Goal: Task Accomplishment & Management: Complete application form

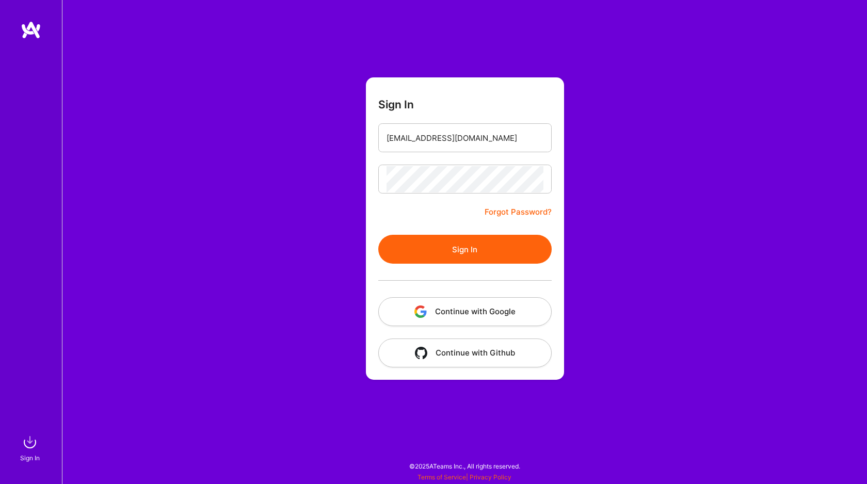
click at [447, 249] on button "Sign In" at bounding box center [464, 249] width 173 height 29
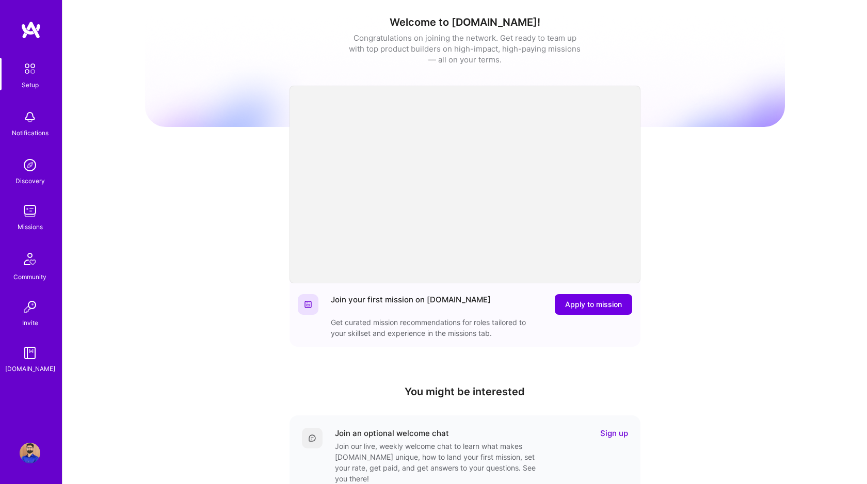
click at [33, 213] on img at bounding box center [30, 211] width 21 height 21
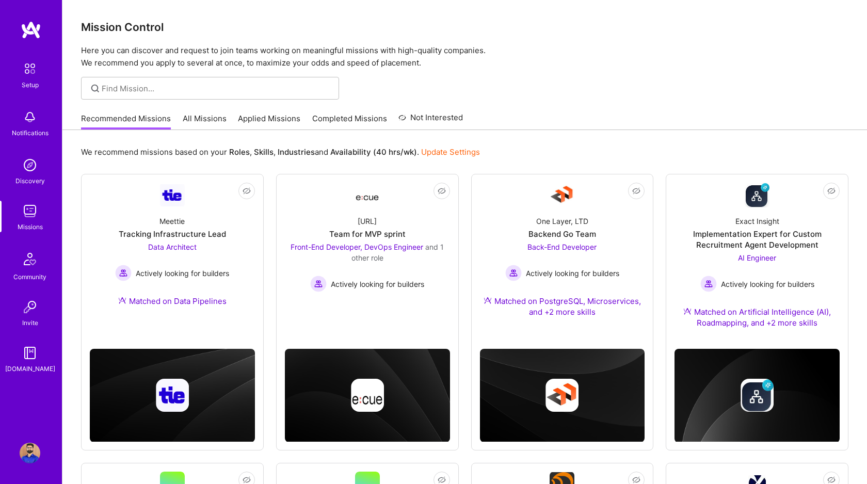
click at [204, 118] on link "All Missions" at bounding box center [205, 121] width 44 height 17
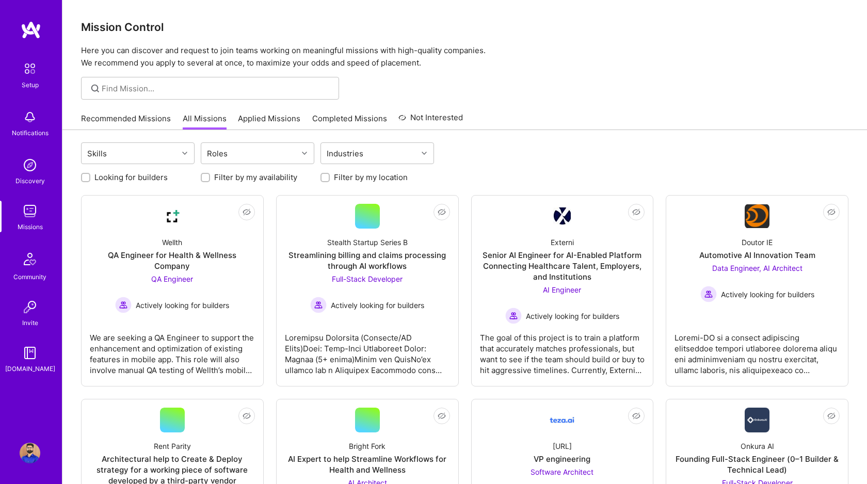
click at [86, 176] on input "Looking for builders" at bounding box center [86, 178] width 7 height 7
checkbox input "true"
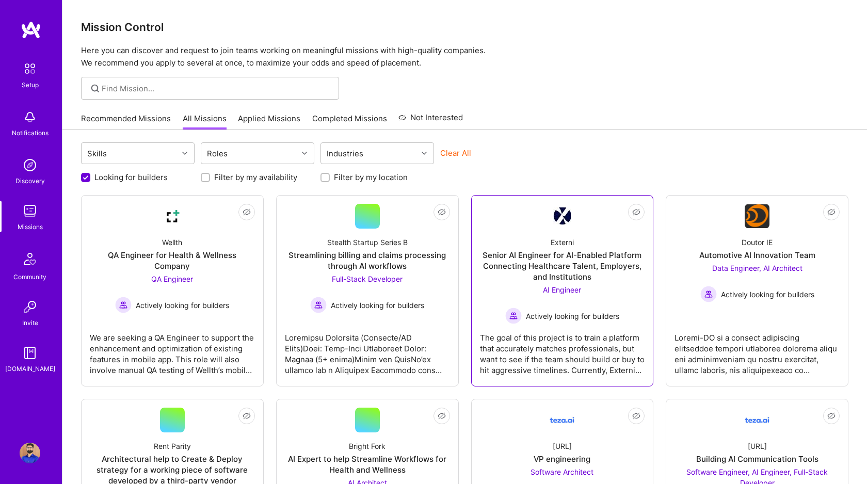
click at [564, 263] on div "Senior AI Engineer for AI-Enabled Platform Connecting Healthcare Talent, Employ…" at bounding box center [562, 266] width 165 height 33
click at [367, 258] on div "Streamlining billing and claims processing through AI workflows" at bounding box center [367, 261] width 165 height 22
click at [761, 254] on div "Automotive AI Innovation Team" at bounding box center [758, 255] width 116 height 11
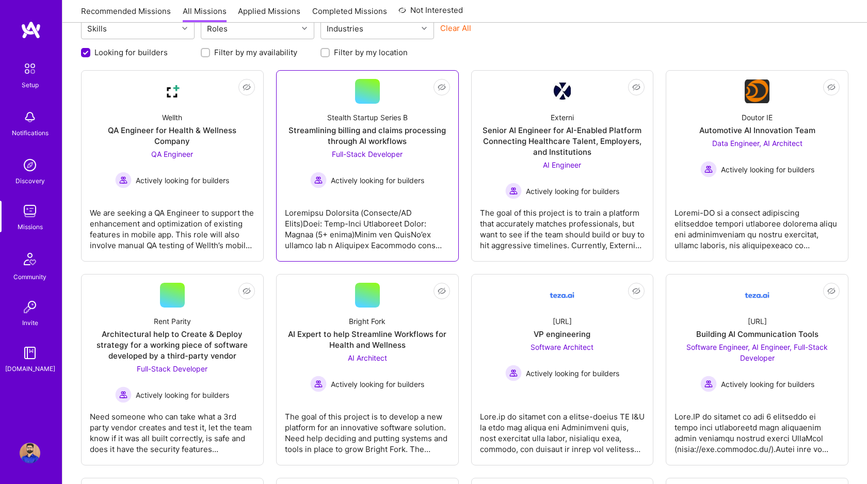
scroll to position [143, 0]
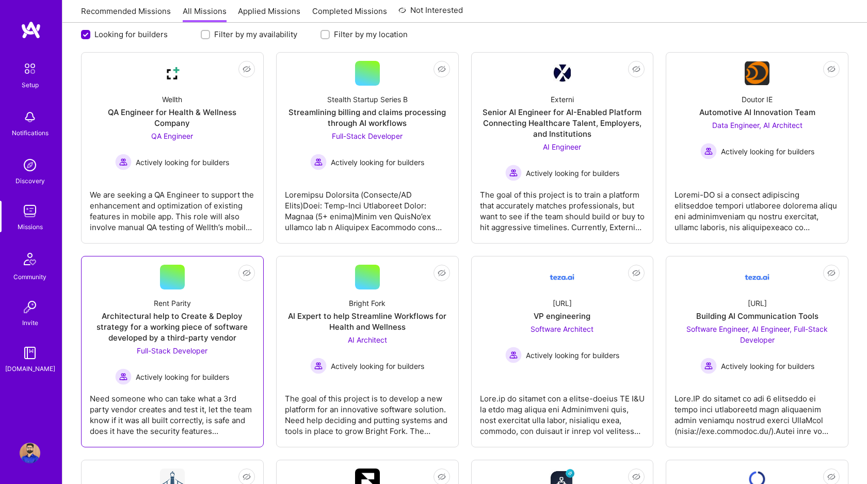
click at [192, 328] on div "Architectural help to Create & Deploy strategy for a working piece of software …" at bounding box center [172, 327] width 165 height 33
click at [397, 319] on div "AI Expert to help Streamline Workflows for Health and Wellness" at bounding box center [367, 322] width 165 height 22
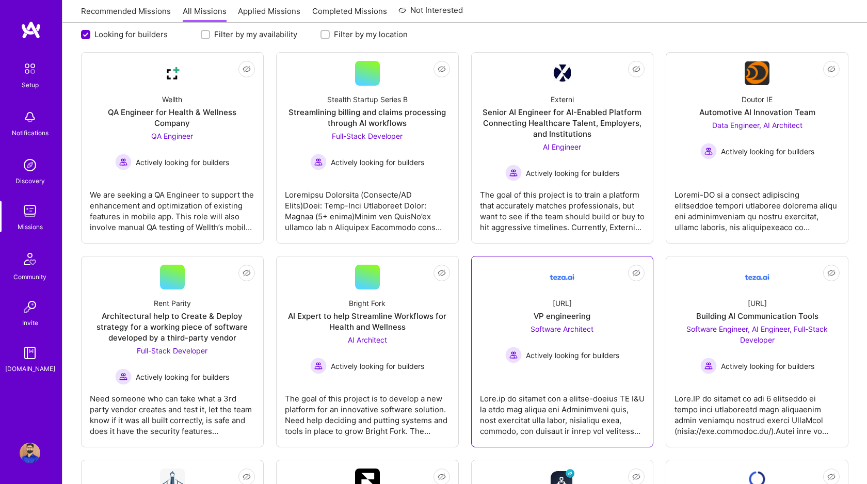
click at [574, 316] on div "VP engineering" at bounding box center [562, 316] width 57 height 11
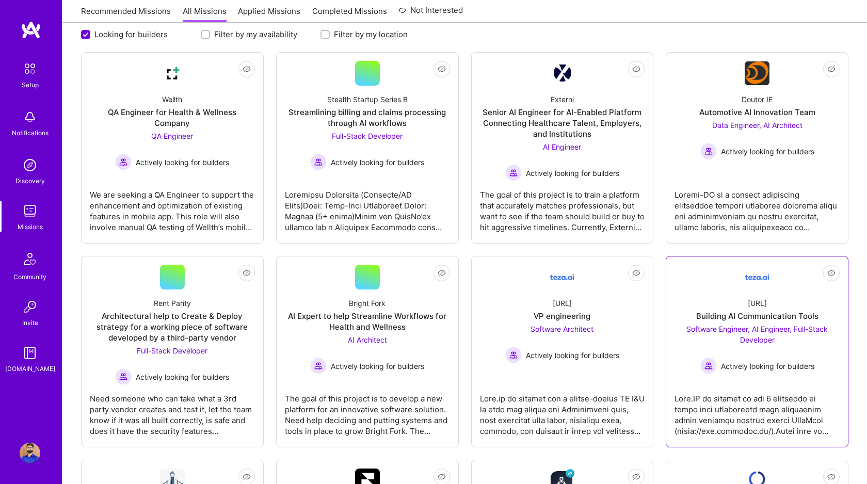
click at [740, 310] on div "teza.ai Building AI Communication Tools Software Engineer, AI Engineer, Full-St…" at bounding box center [757, 332] width 165 height 85
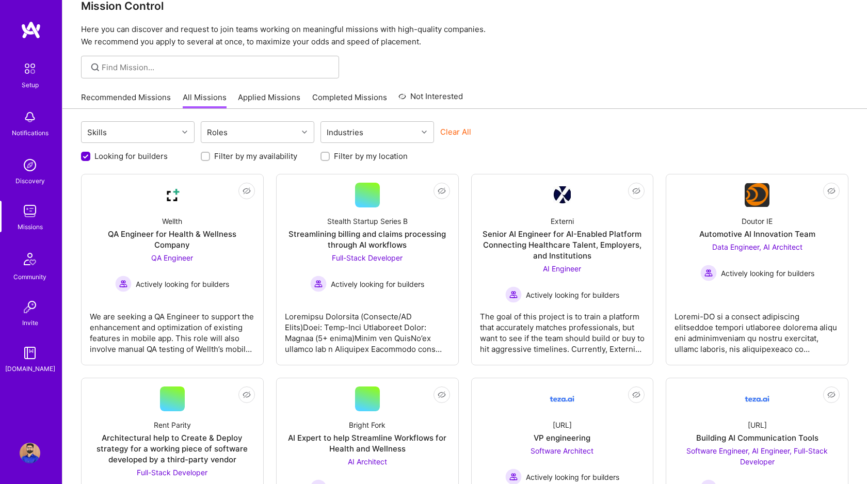
scroll to position [19, 0]
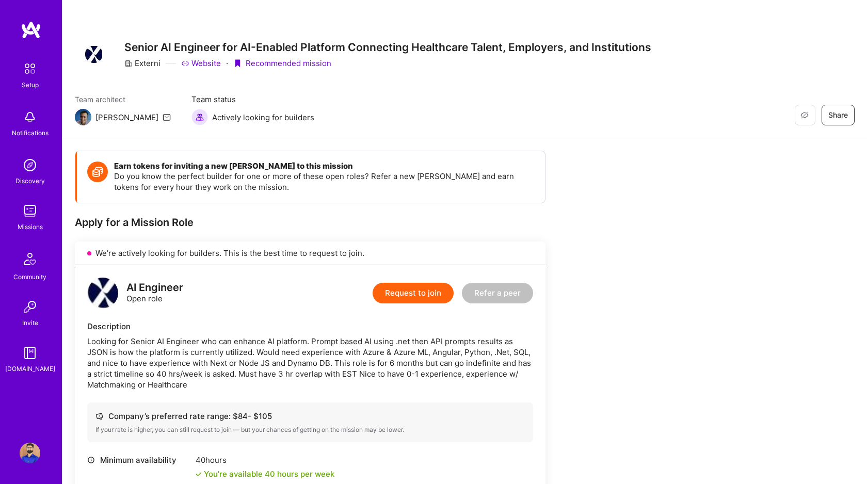
click at [144, 63] on div "Externi" at bounding box center [142, 63] width 36 height 11
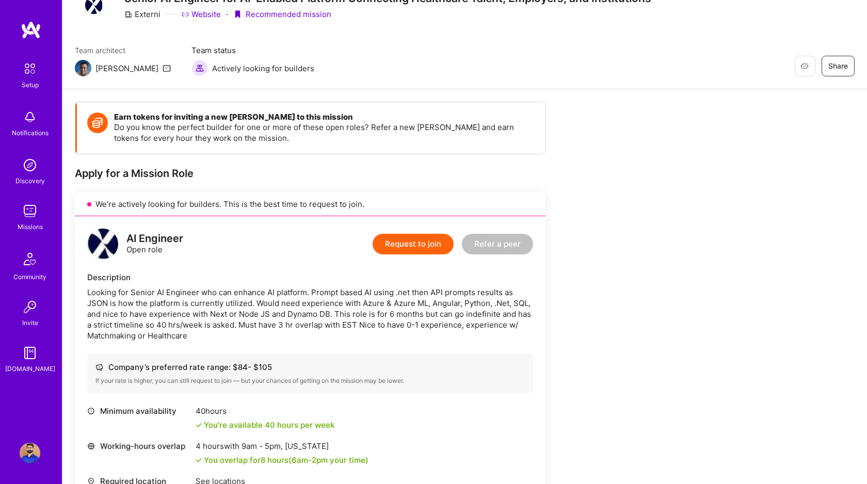
scroll to position [2, 0]
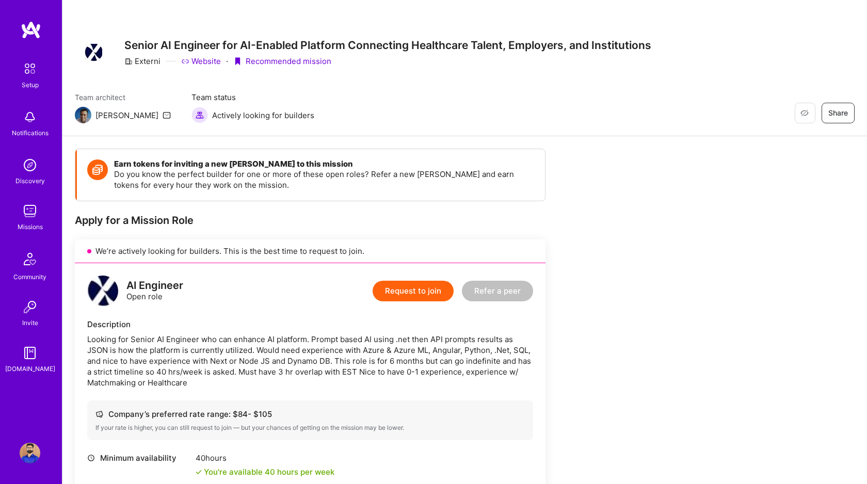
click at [407, 289] on button "Request to join" at bounding box center [413, 291] width 81 height 21
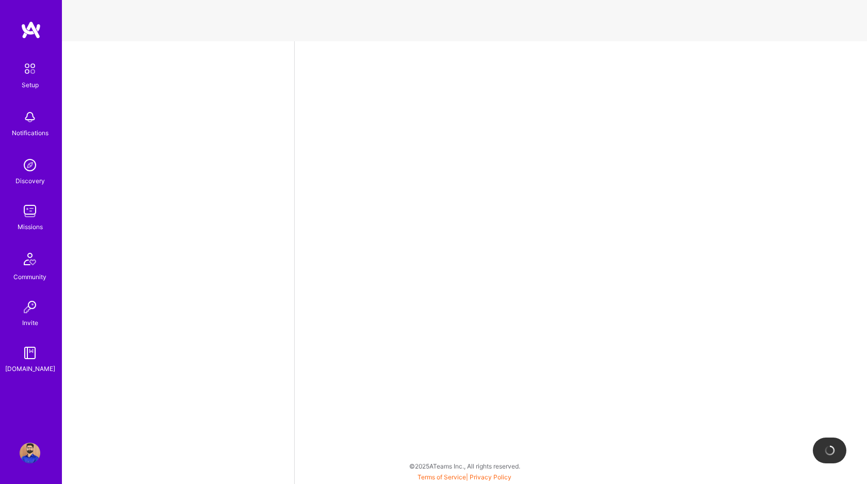
select select "CA"
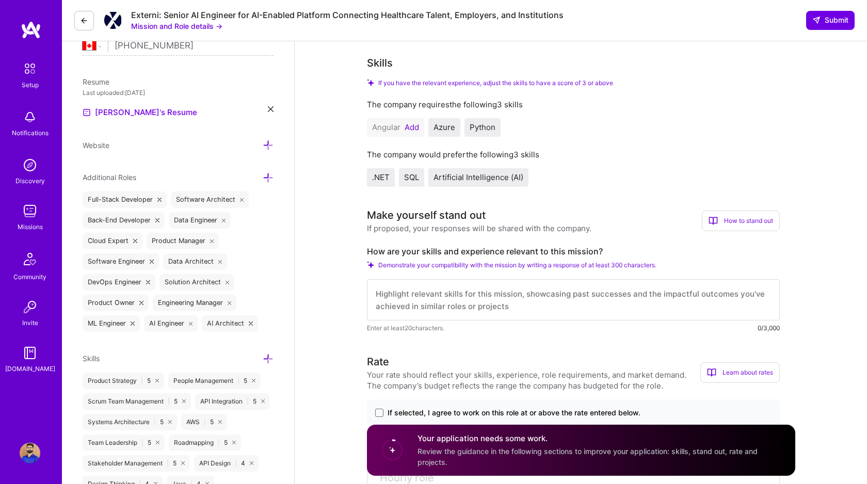
scroll to position [238, 0]
click at [407, 180] on span "SQL" at bounding box center [411, 178] width 15 height 10
click at [406, 178] on span "SQL" at bounding box center [411, 178] width 15 height 10
click at [374, 181] on span ".NET" at bounding box center [381, 178] width 18 height 10
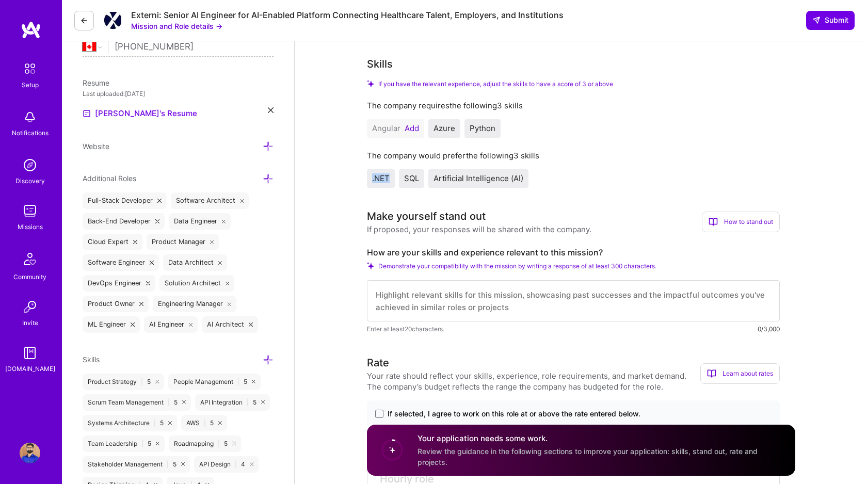
click at [374, 181] on span ".NET" at bounding box center [381, 178] width 18 height 10
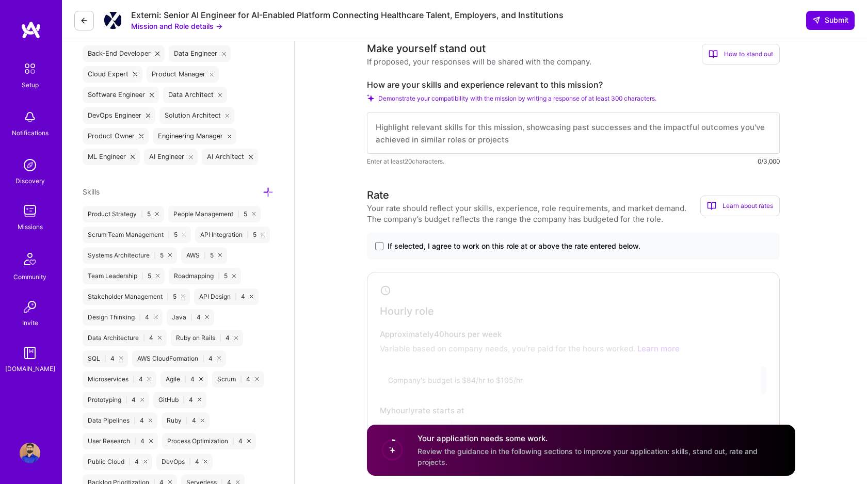
scroll to position [157, 0]
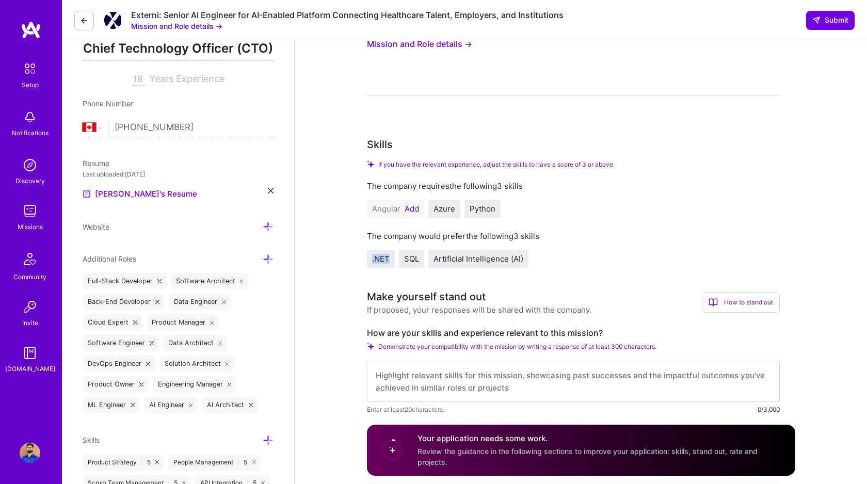
click at [413, 208] on button "Add" at bounding box center [412, 209] width 14 height 8
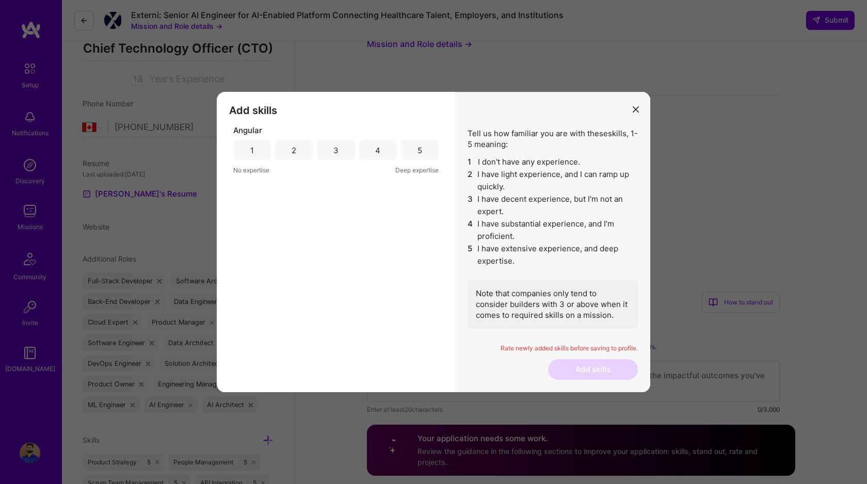
click at [296, 151] on div "2" at bounding box center [294, 150] width 5 height 11
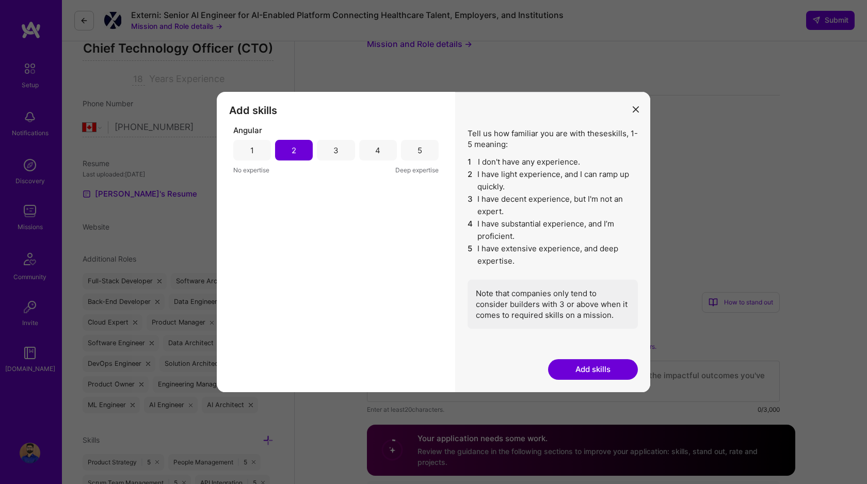
click at [583, 363] on button "Add skills" at bounding box center [593, 369] width 90 height 21
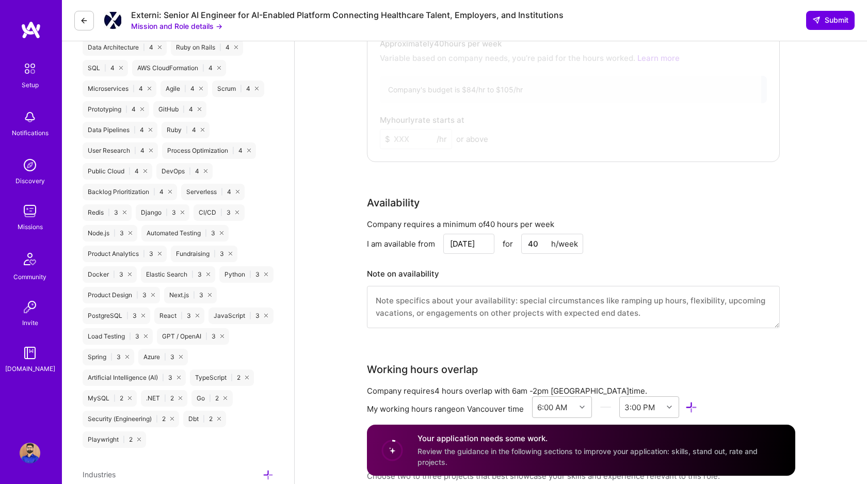
scroll to position [697, 0]
click at [128, 375] on div "Artificial Intelligence (AI) | 3" at bounding box center [134, 377] width 103 height 17
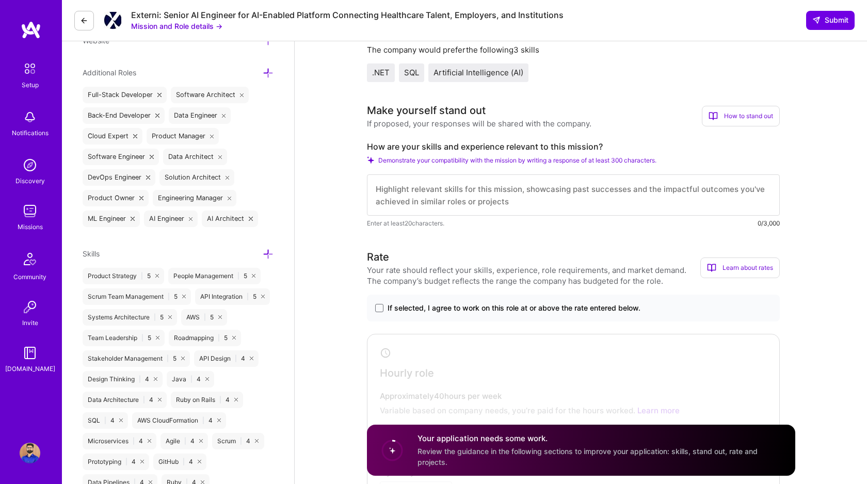
scroll to position [306, 0]
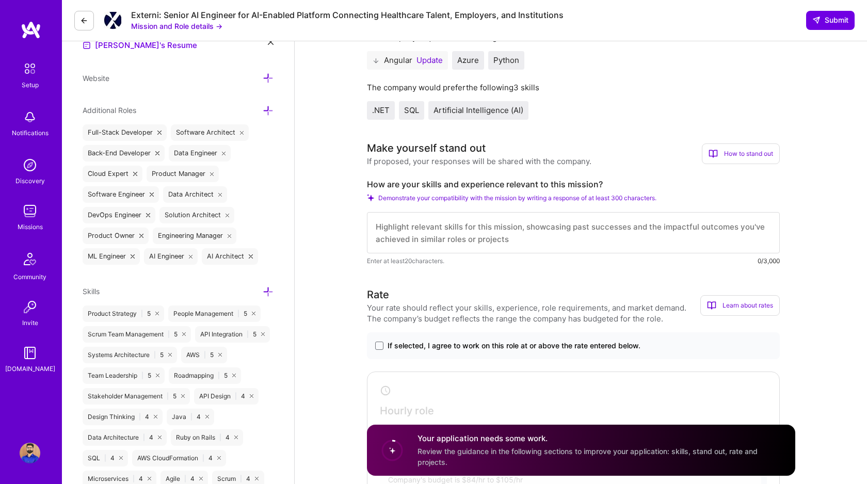
click at [408, 232] on textarea at bounding box center [573, 232] width 413 height 41
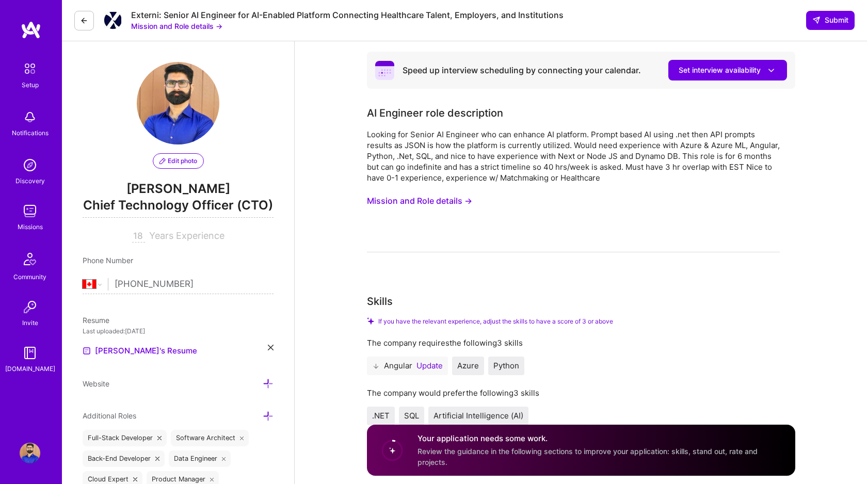
click at [402, 203] on button "Mission and Role details →" at bounding box center [419, 201] width 105 height 19
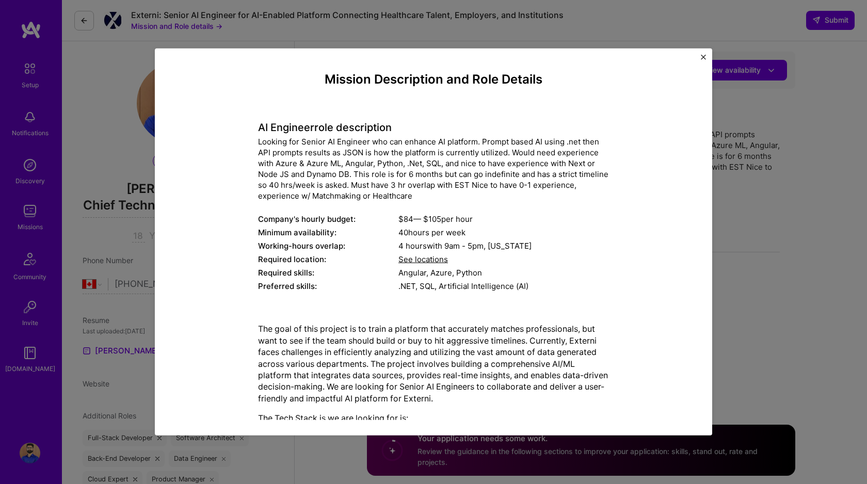
scroll to position [176, 0]
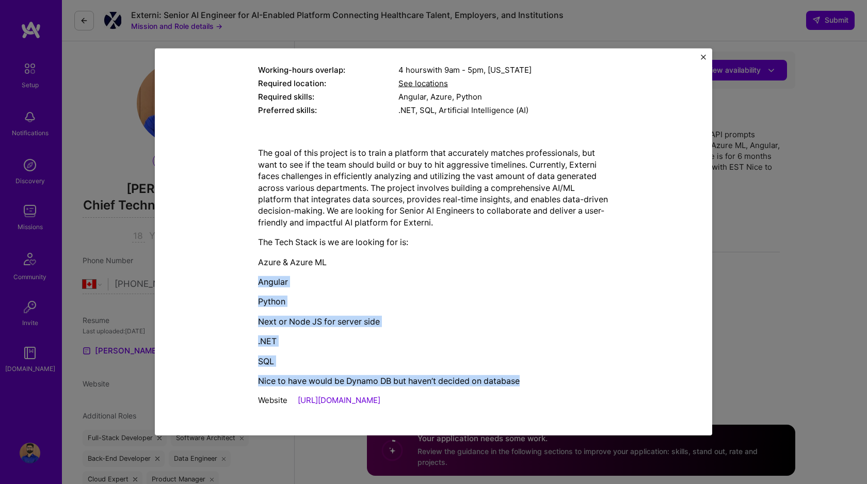
drag, startPoint x: 526, startPoint y: 383, endPoint x: 453, endPoint y: 260, distance: 142.6
click at [453, 260] on div "The goal of this project is to train a platform that accurately matches profess…" at bounding box center [433, 267] width 351 height 240
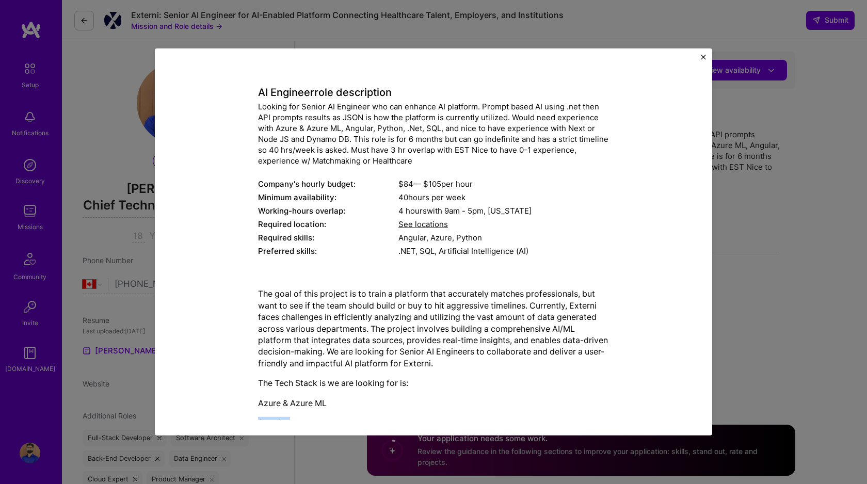
scroll to position [0, 0]
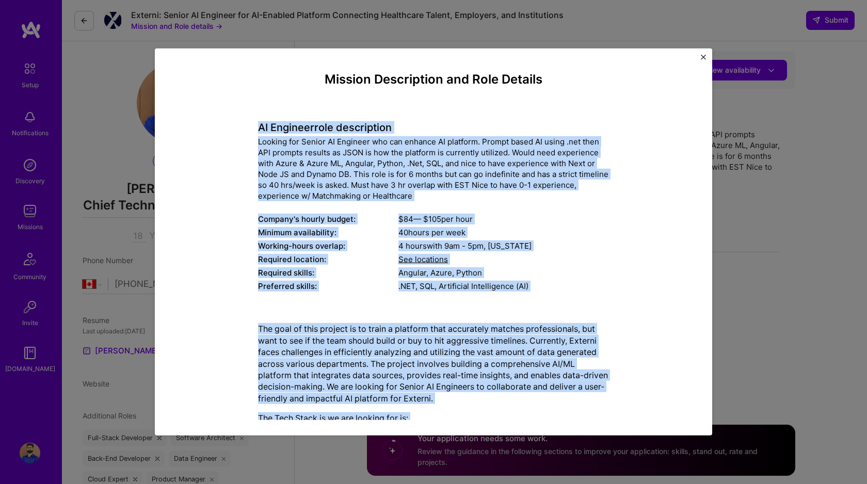
click at [259, 129] on h4 "AI Engineer role description" at bounding box center [433, 127] width 351 height 12
copy div "AI Engineer role description Looking for Senior AI Engineer who can enhance AI …"
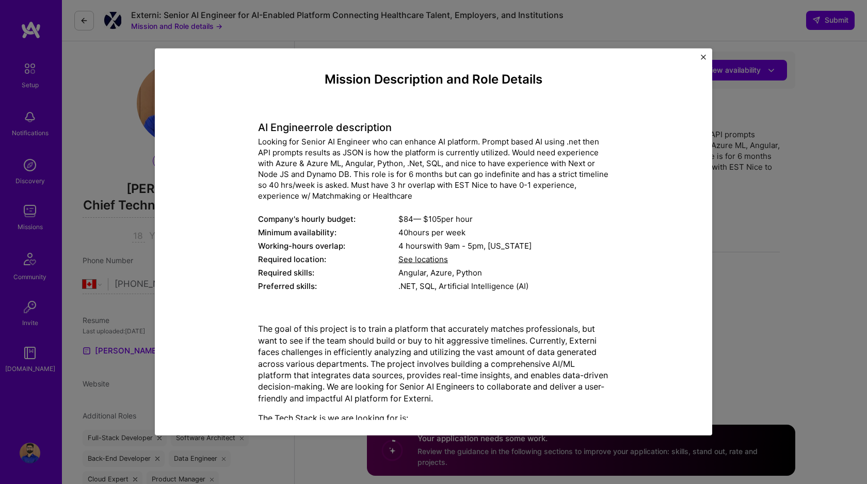
click at [118, 155] on div "Mission Description and Role Details AI Engineer role description Looking for S…" at bounding box center [433, 242] width 867 height 484
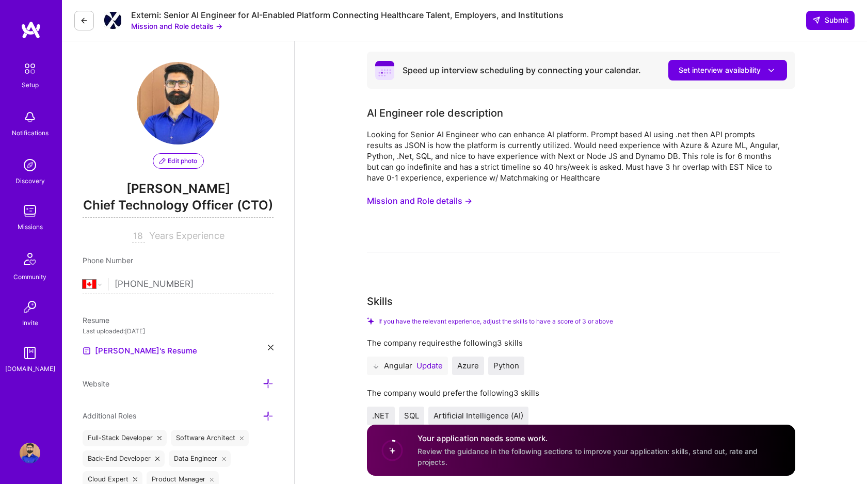
click at [432, 198] on button "Mission and Role details →" at bounding box center [419, 201] width 105 height 19
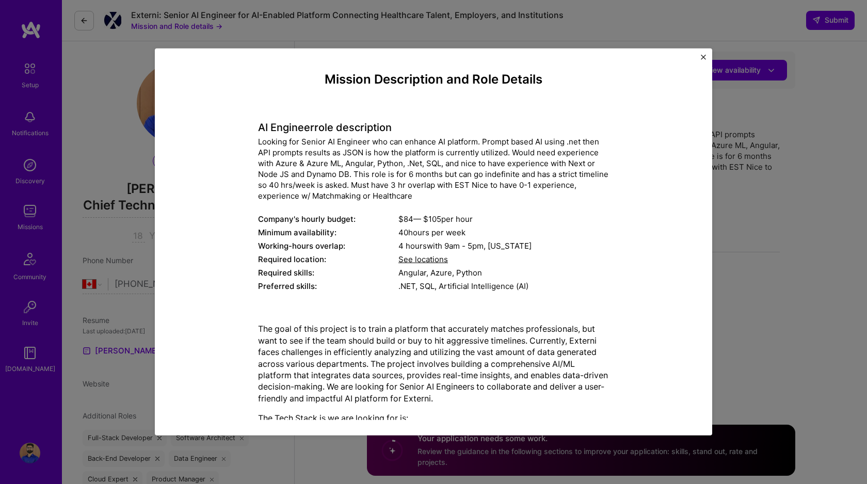
click at [426, 259] on span "See locations" at bounding box center [424, 260] width 50 height 10
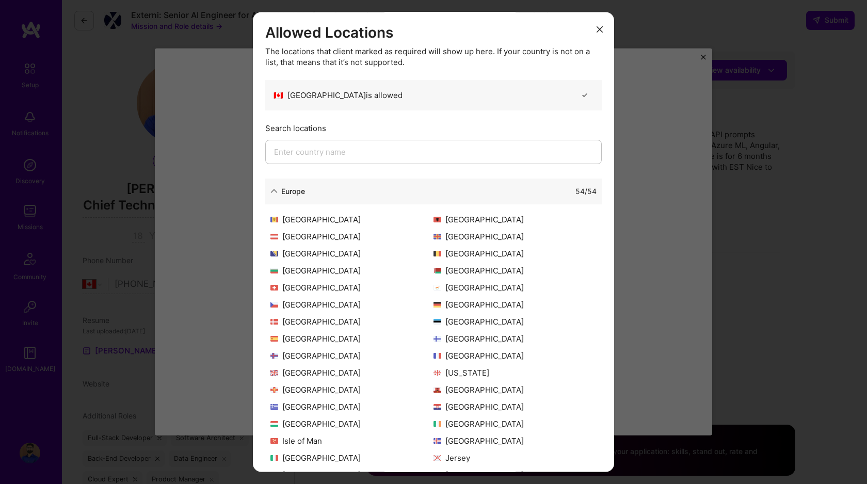
scroll to position [1666, 0]
click at [285, 189] on div "Europe" at bounding box center [293, 191] width 24 height 11
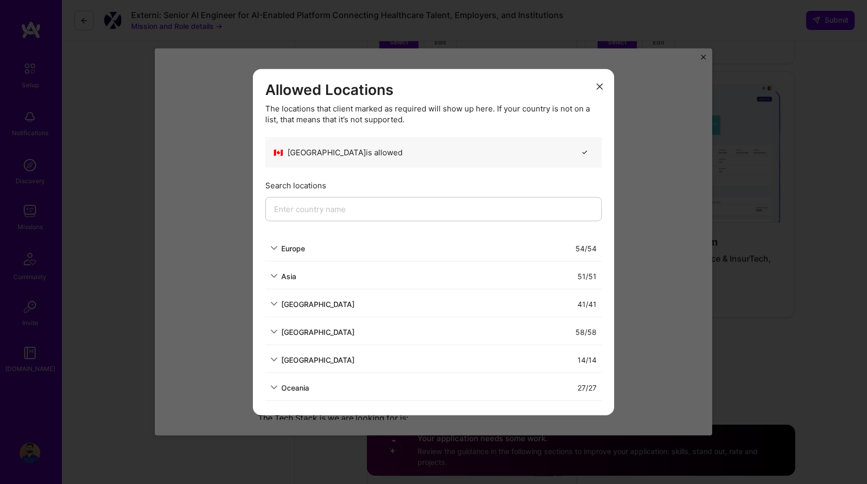
click at [599, 88] on icon "modal" at bounding box center [600, 86] width 6 height 6
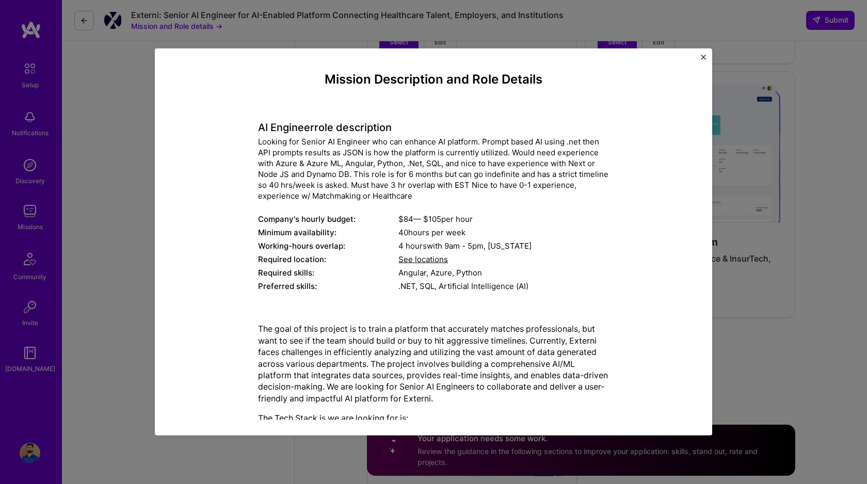
click at [705, 55] on img "Close" at bounding box center [703, 57] width 5 height 5
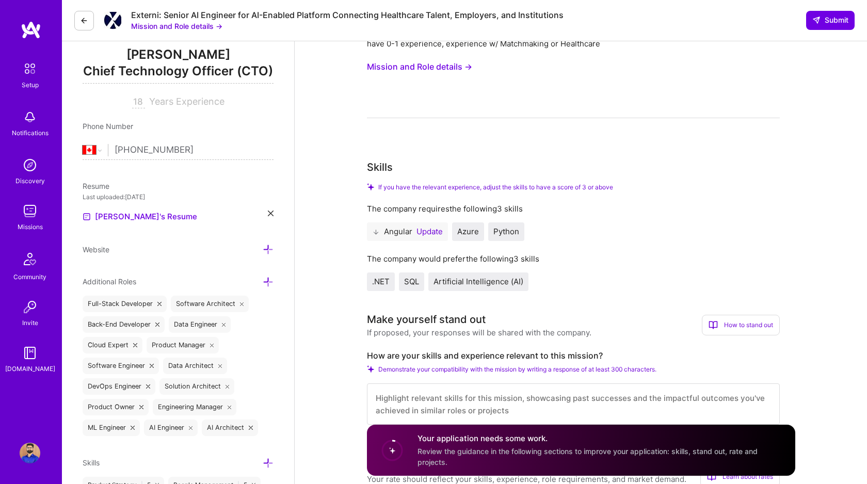
scroll to position [135, 0]
click at [429, 232] on button "Update" at bounding box center [430, 231] width 26 height 8
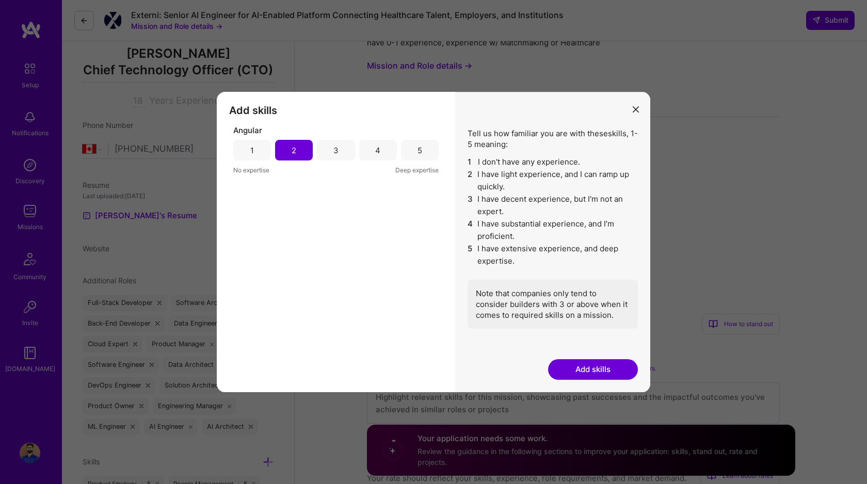
click at [577, 365] on button "Add skills" at bounding box center [593, 369] width 90 height 21
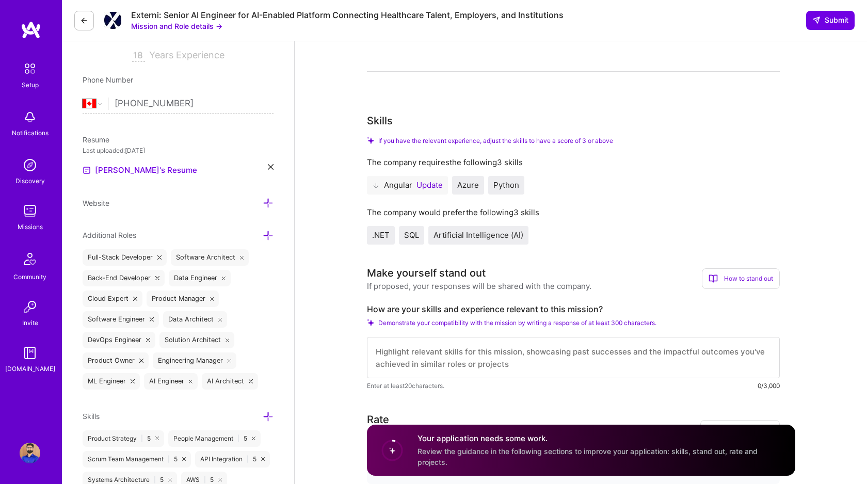
scroll to position [189, 0]
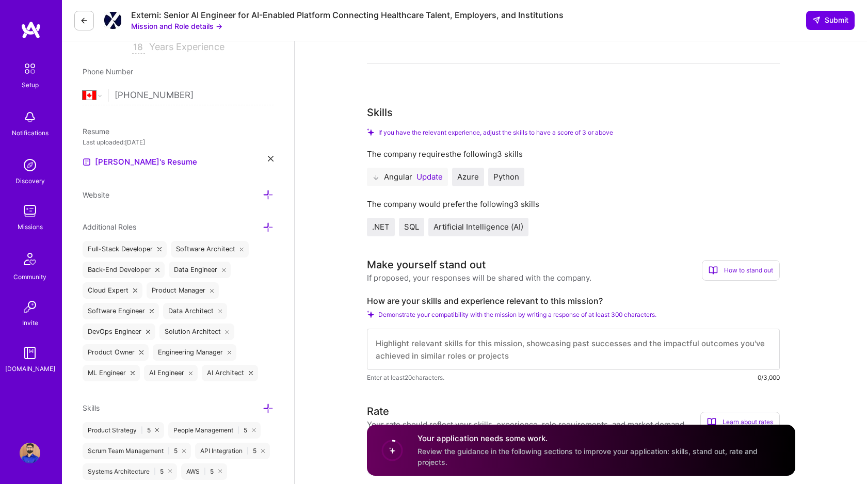
click at [436, 297] on label "How are your skills and experience relevant to this mission?" at bounding box center [573, 301] width 413 height 11
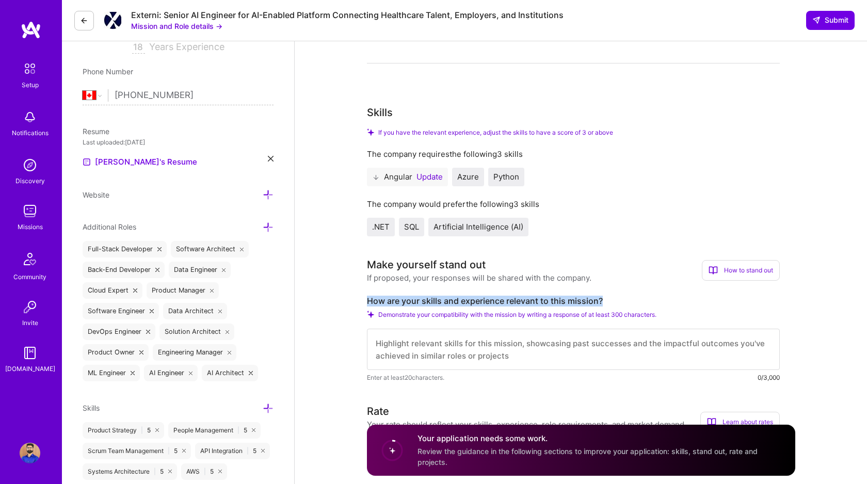
click at [436, 297] on label "How are your skills and experience relevant to this mission?" at bounding box center [573, 301] width 413 height 11
copy label "How are your skills and experience relevant to this mission?"
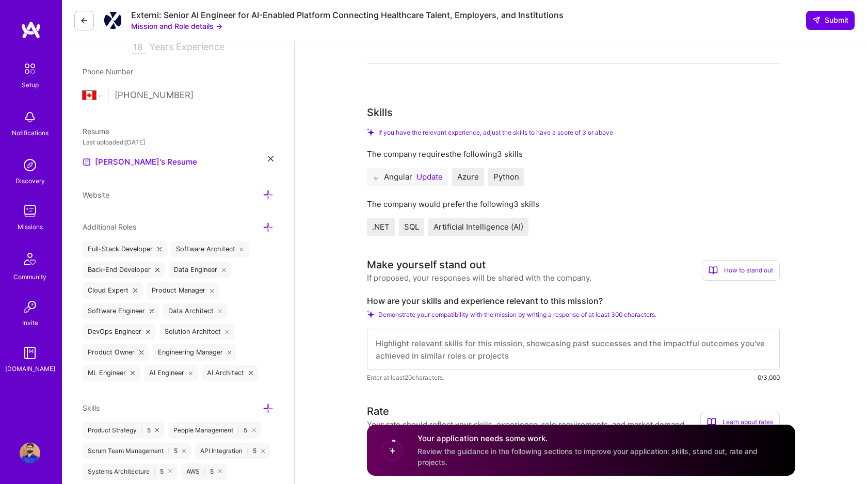
click at [392, 338] on textarea at bounding box center [573, 349] width 413 height 41
paste textarea "My 18+ years building internet-scale systems, including 3 years as AWS S3 engin…"
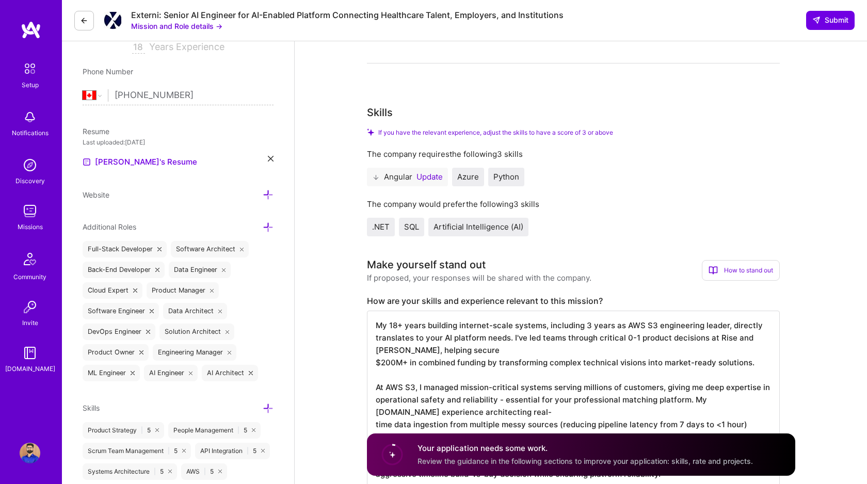
click at [489, 325] on textarea "My 18+ years building internet-scale systems, including 3 years as AWS S3 engin…" at bounding box center [573, 400] width 413 height 178
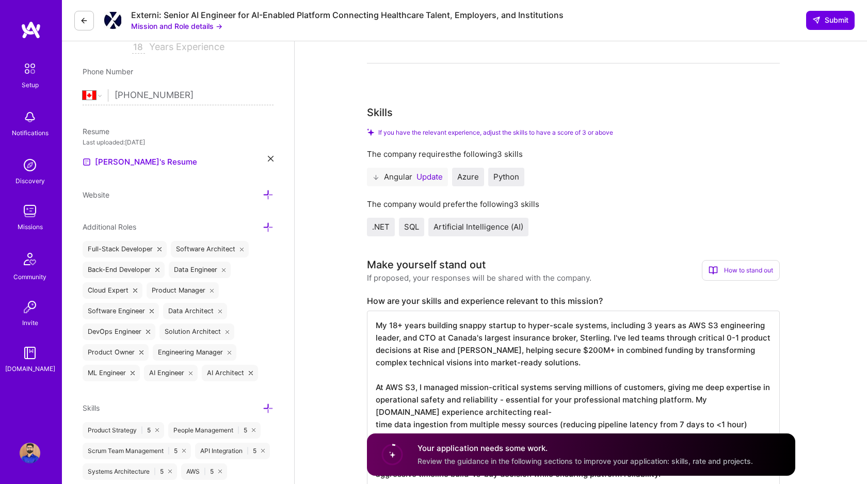
click at [605, 340] on textarea "My 18+ years building snappy startup to hyper-scale systems, including 3 years …" at bounding box center [573, 400] width 413 height 178
click at [529, 364] on textarea "My 18+ years building snappy startup to hyper-scale systems, including 3 years …" at bounding box center [573, 400] width 413 height 178
drag, startPoint x: 687, startPoint y: 398, endPoint x: 354, endPoint y: 388, distance: 333.2
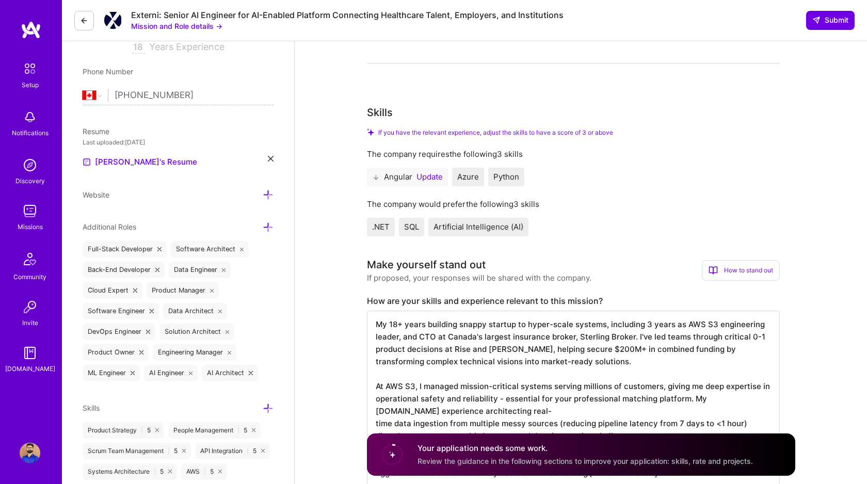
type textarea "My 18+ years building snappy startup to hyper-scale systems, including 3 years …"
click at [471, 351] on textarea "My 18+ years building snappy startup to hyper-scale systems, including 3 years …" at bounding box center [573, 400] width 413 height 178
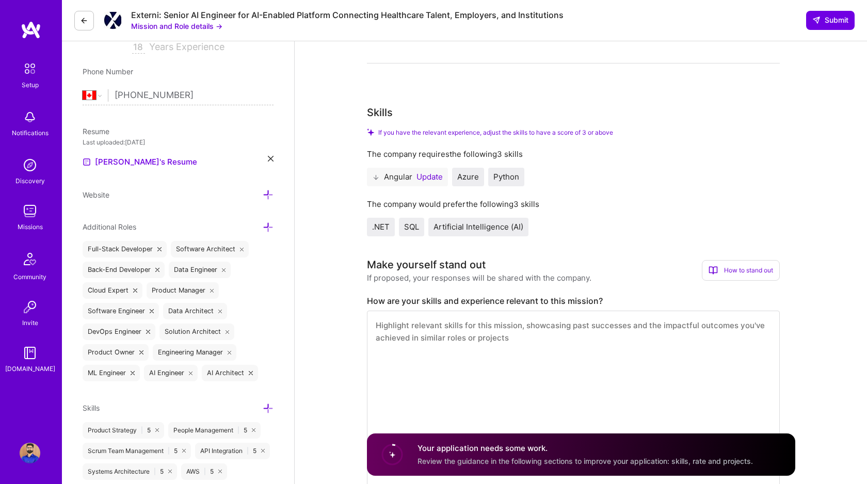
scroll to position [0, 0]
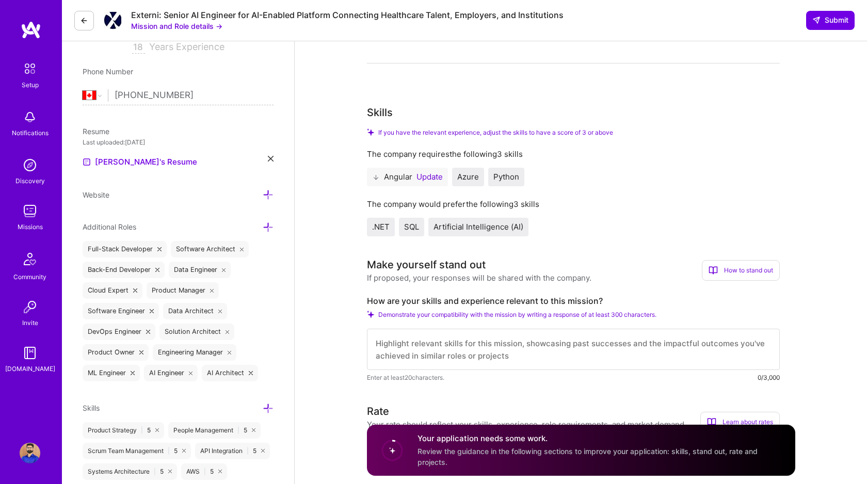
paste textarea "My 18+ years building snappy startups and hyper-scale systems positions me perf…"
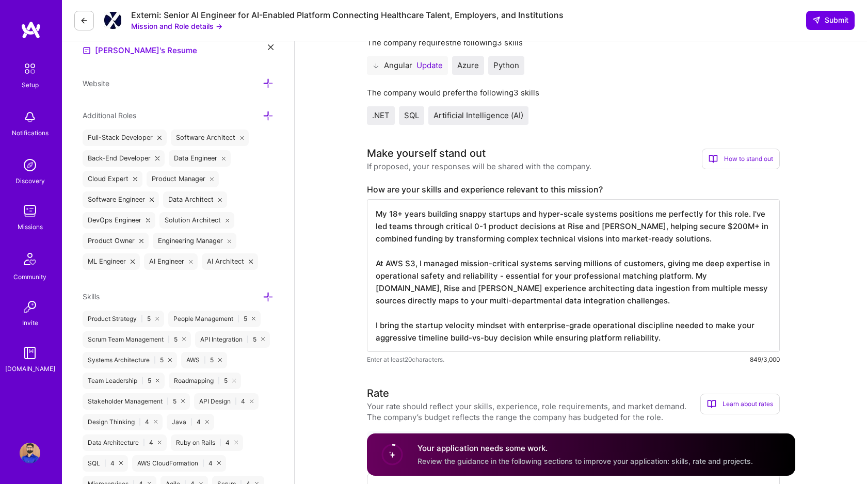
scroll to position [302, 0]
click at [589, 301] on textarea "My 18+ years building snappy startups and hyper-scale systems positions me perf…" at bounding box center [573, 274] width 413 height 153
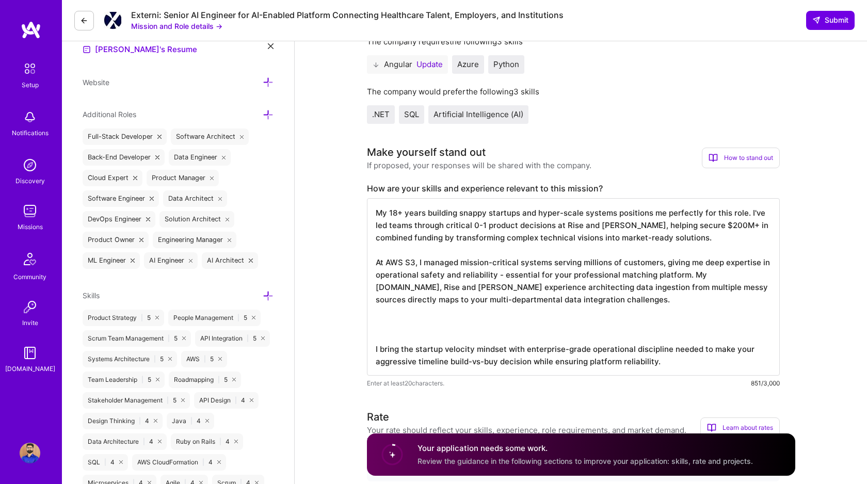
paste textarea "As a certified AWS AI Practitioner, I'm currently advising two startups on AI i…"
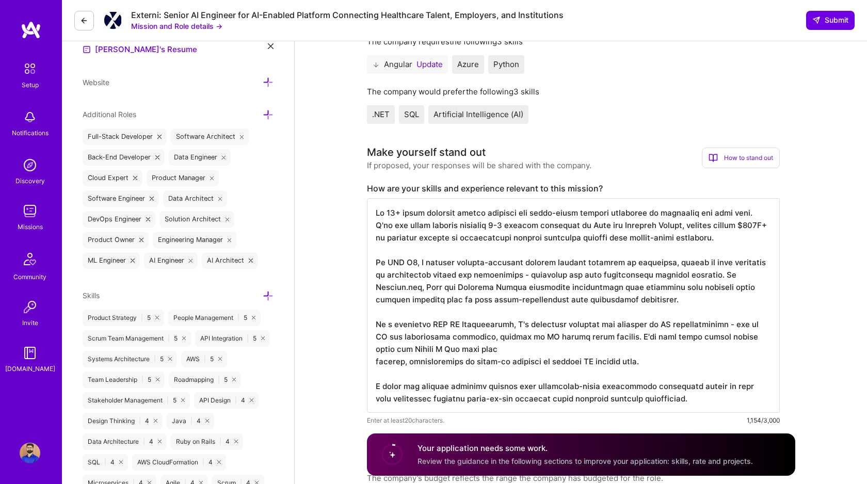
click at [555, 360] on textarea at bounding box center [573, 305] width 413 height 215
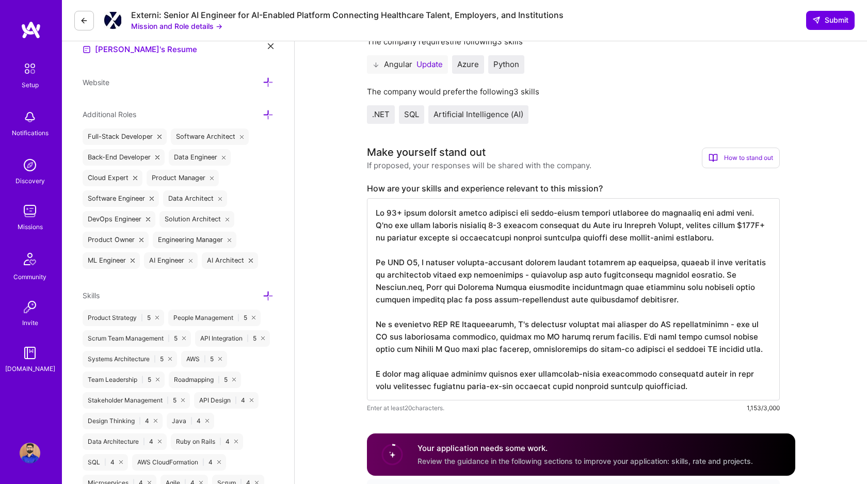
click at [431, 350] on textarea at bounding box center [573, 299] width 413 height 202
click at [443, 349] on textarea at bounding box center [573, 299] width 413 height 202
type textarea "My 18+ years building snappy startups and hyper-scale systems positions me perf…"
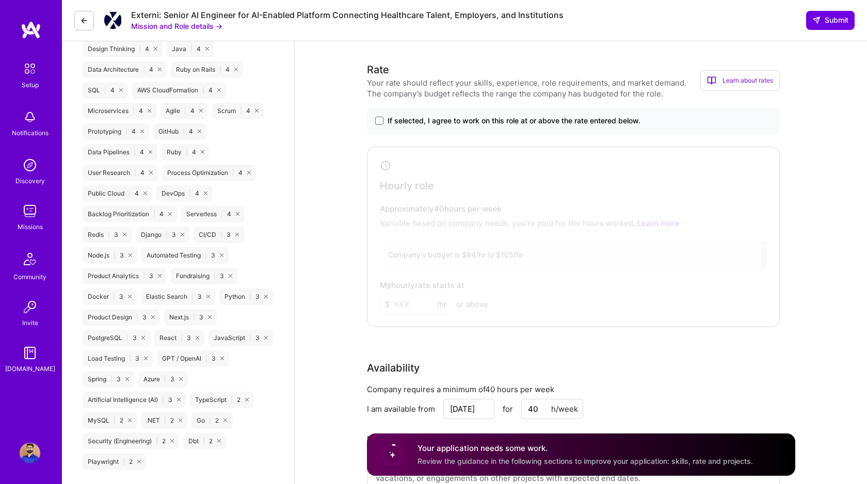
scroll to position [660, 0]
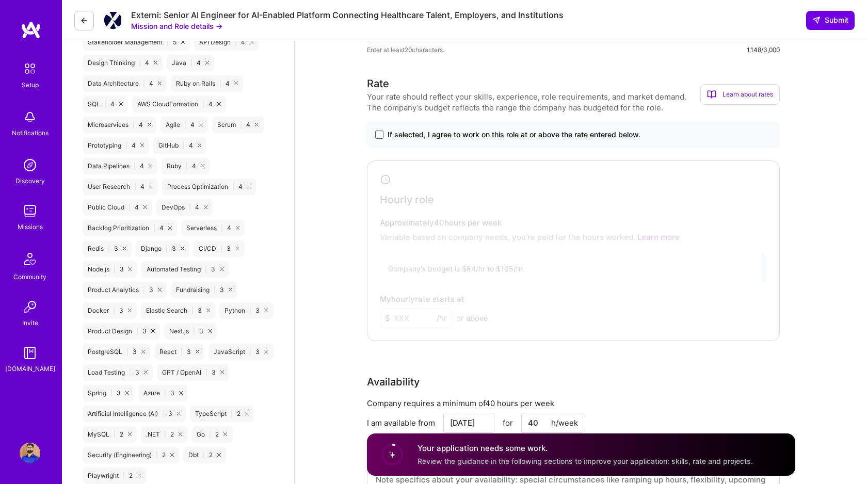
click at [379, 139] on span at bounding box center [379, 135] width 8 height 8
click at [0, 0] on input "If selected, I agree to work on this role at or above the rate entered below." at bounding box center [0, 0] width 0 height 0
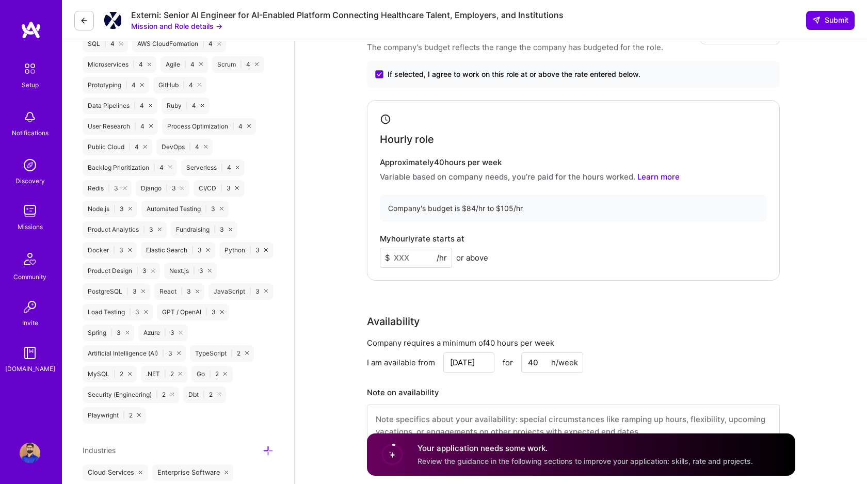
scroll to position [723, 0]
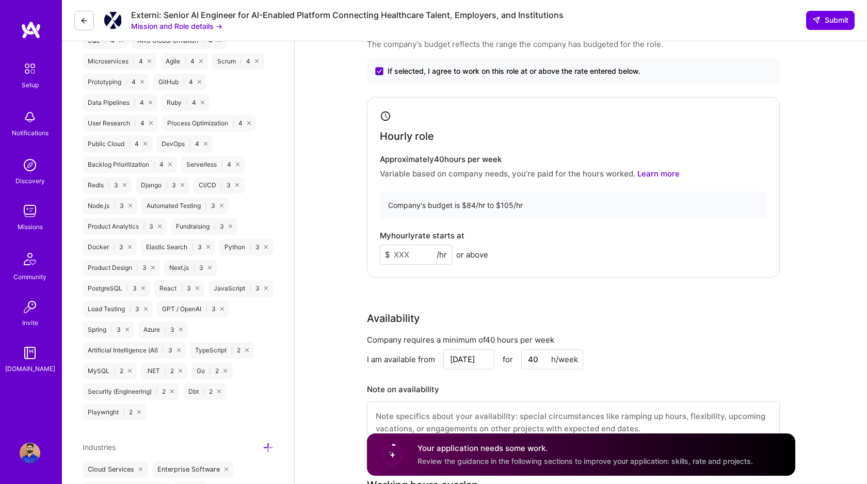
click at [399, 252] on input at bounding box center [416, 255] width 72 height 20
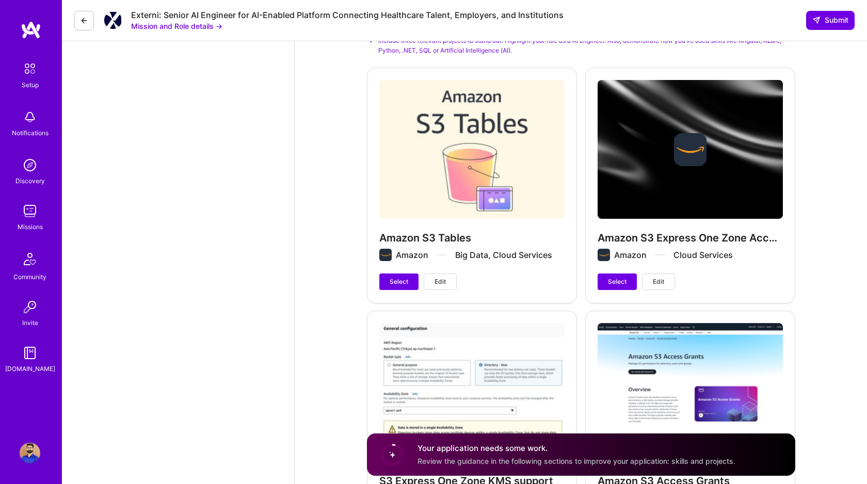
scroll to position [1328, 0]
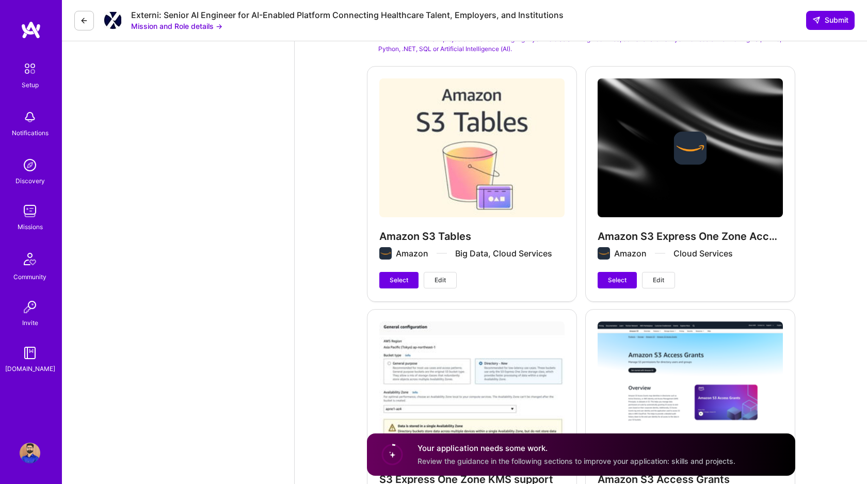
type input "100"
click at [443, 131] on div "Amazon S3 Tables Amazon Big Data, Cloud Services Select Edit" at bounding box center [472, 183] width 210 height 235
click at [394, 282] on span "Select" at bounding box center [399, 280] width 19 height 9
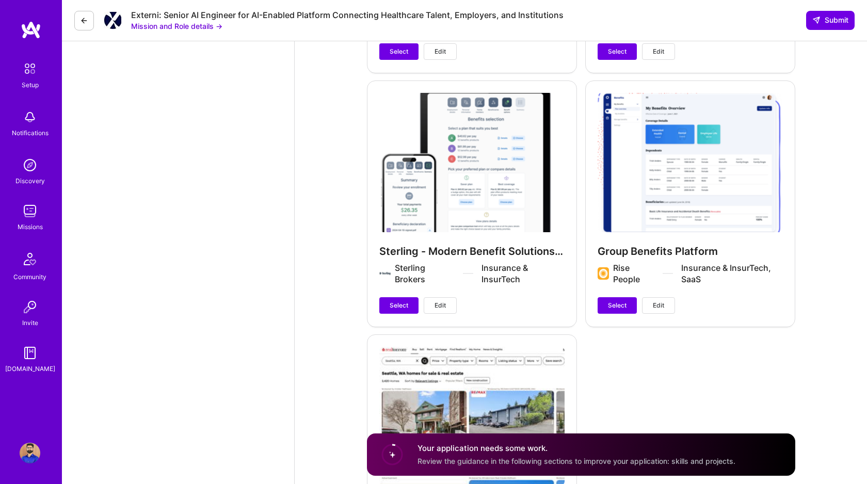
scroll to position [1828, 0]
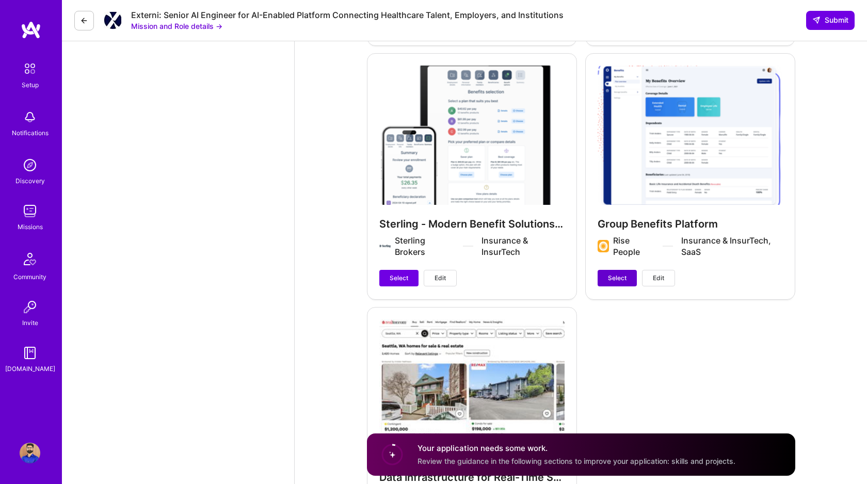
click at [625, 280] on span "Select" at bounding box center [617, 278] width 19 height 9
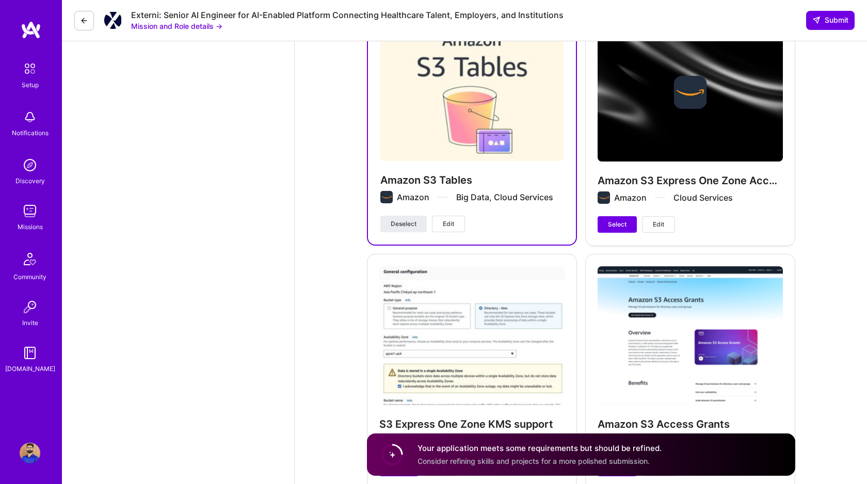
scroll to position [1296, 0]
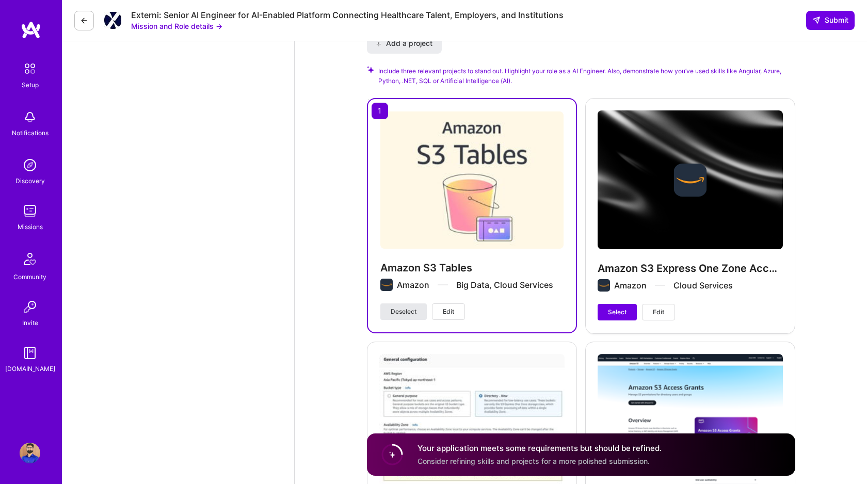
click at [408, 313] on span "Deselect" at bounding box center [404, 311] width 26 height 9
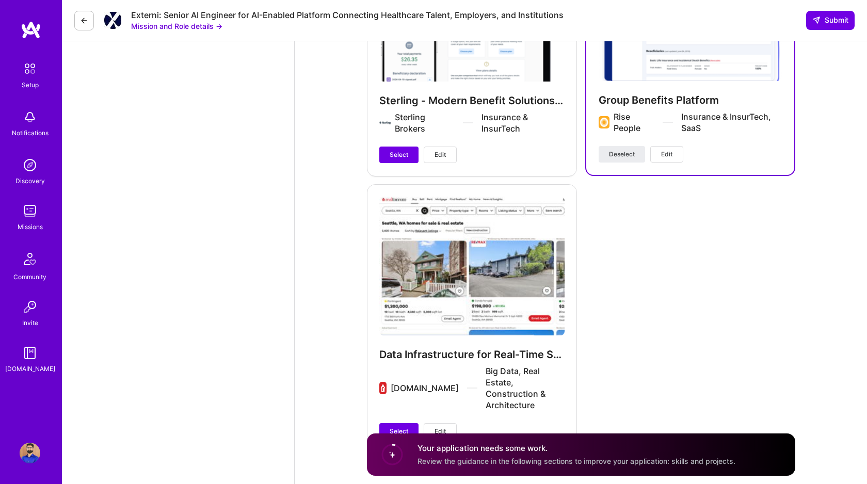
scroll to position [1981, 0]
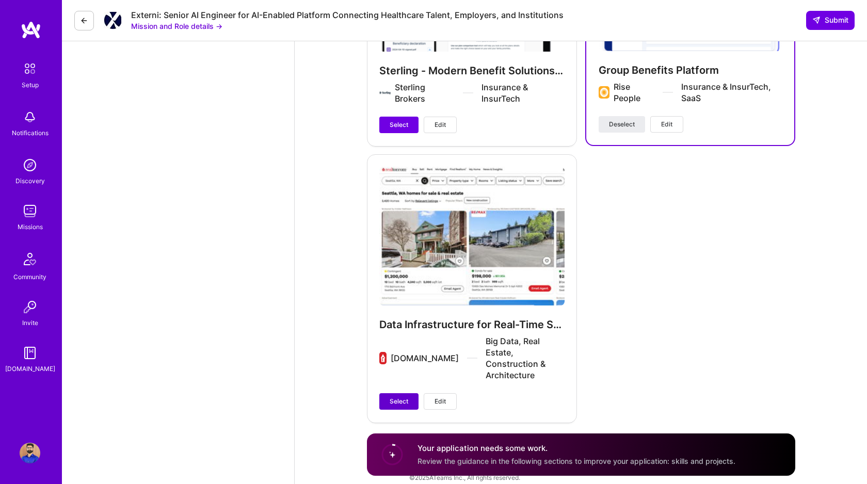
click at [404, 393] on button "Select" at bounding box center [399, 401] width 39 height 17
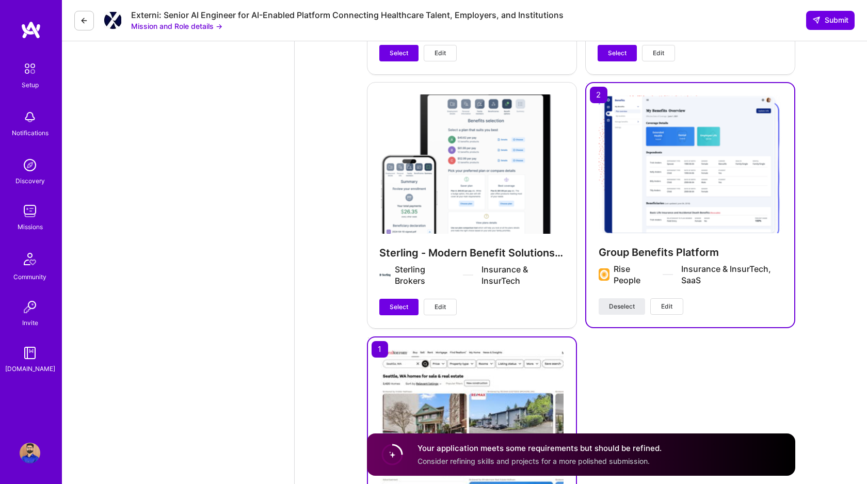
scroll to position [1789, 0]
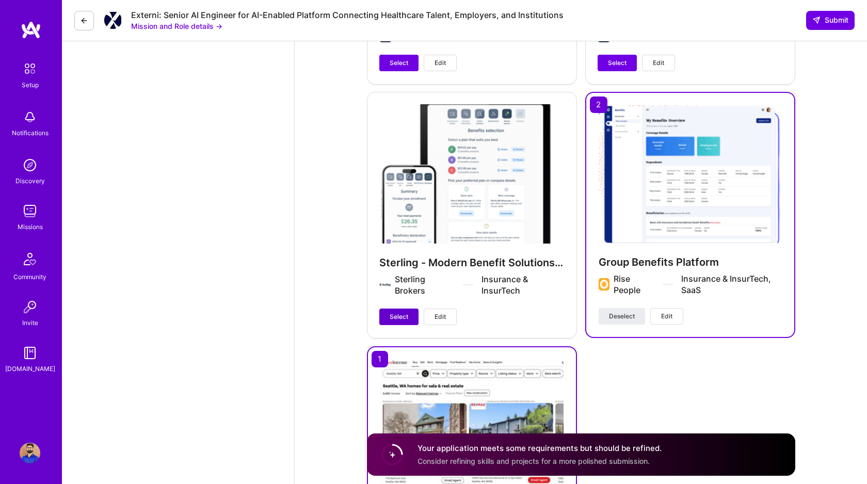
click at [392, 315] on span "Select" at bounding box center [399, 316] width 19 height 9
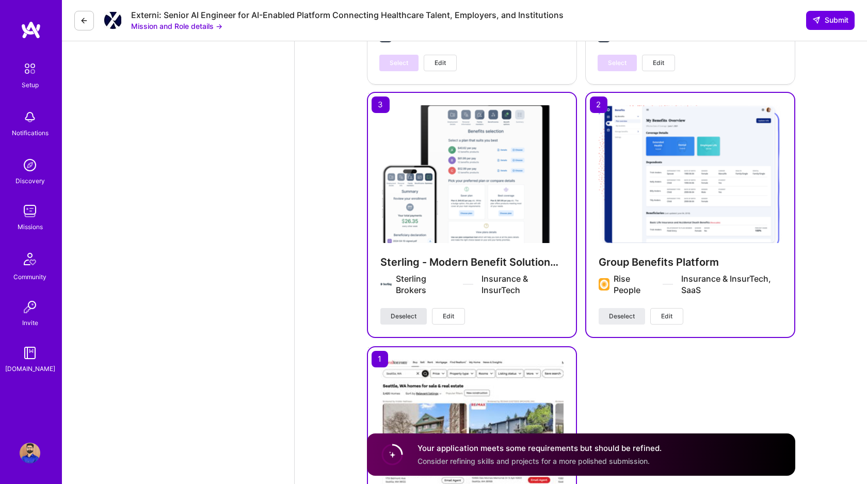
click at [392, 315] on span "Deselect" at bounding box center [404, 316] width 26 height 9
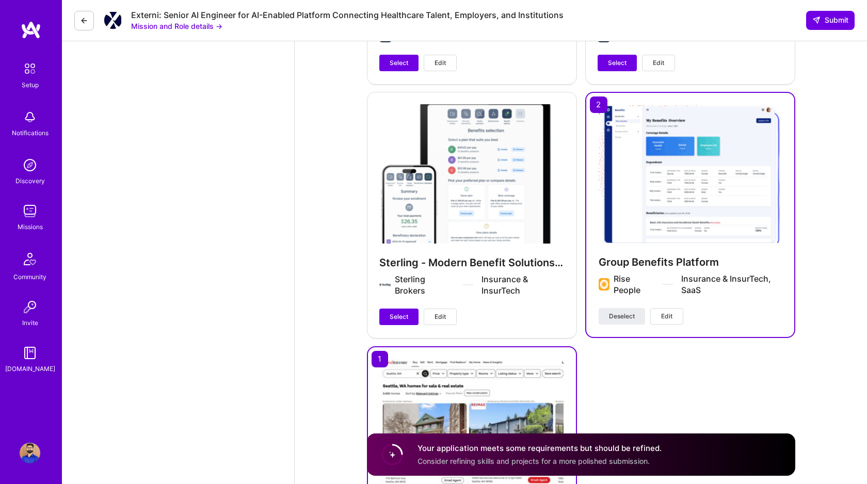
scroll to position [1981, 0]
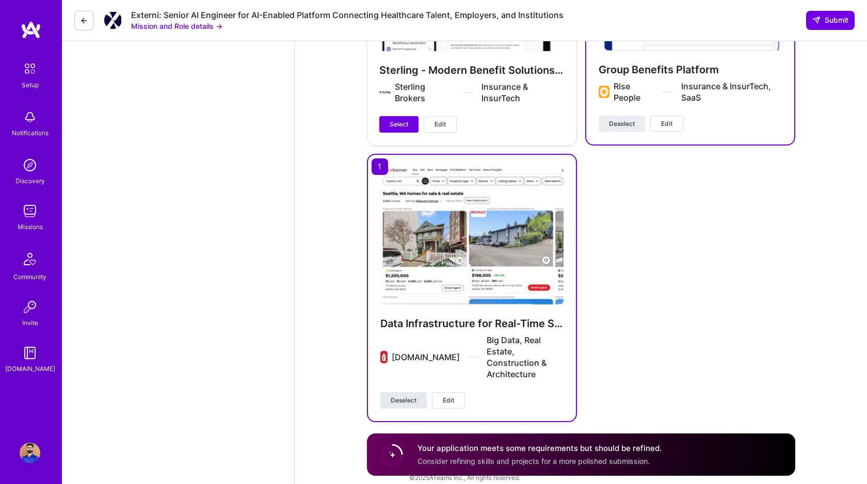
click at [404, 396] on span "Deselect" at bounding box center [404, 400] width 26 height 9
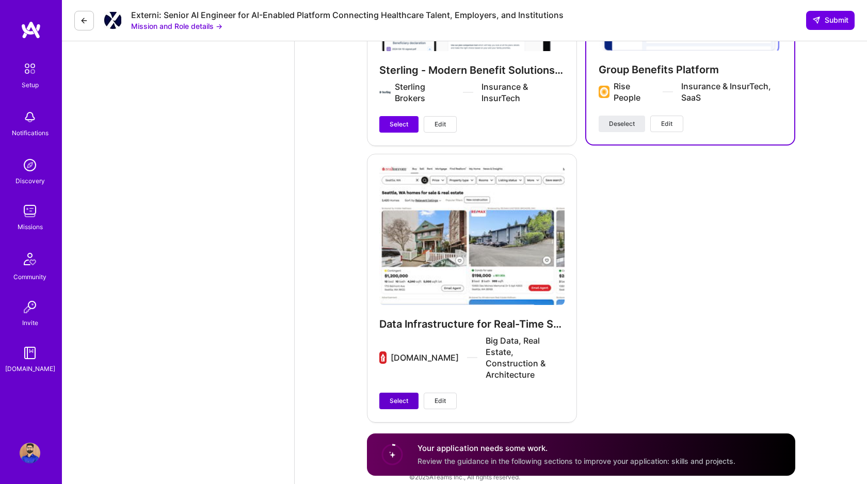
scroll to position [1981, 0]
click at [611, 127] on span "Deselect" at bounding box center [622, 124] width 26 height 9
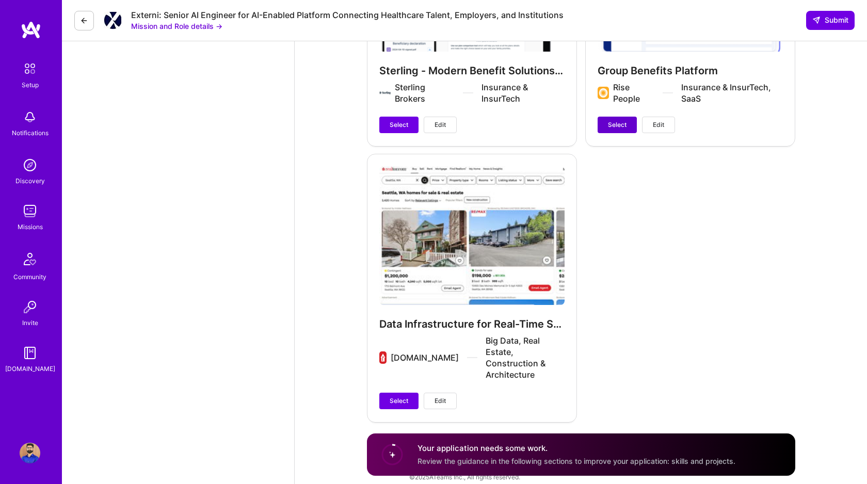
scroll to position [1980, 0]
click at [403, 397] on span "Select" at bounding box center [399, 401] width 19 height 9
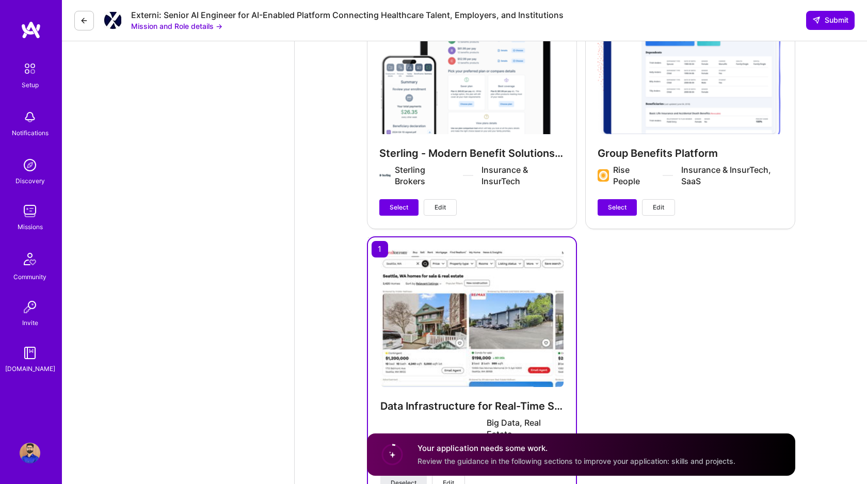
scroll to position [1747, 0]
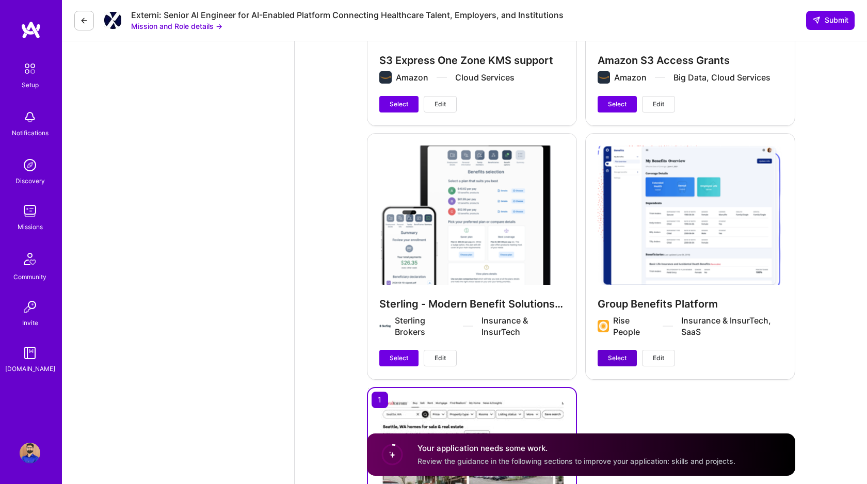
click at [606, 362] on button "Select" at bounding box center [617, 358] width 39 height 17
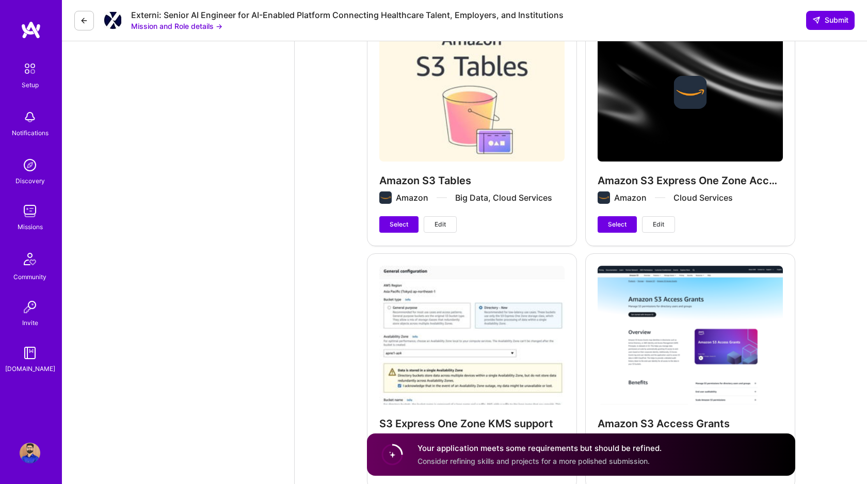
scroll to position [1382, 0]
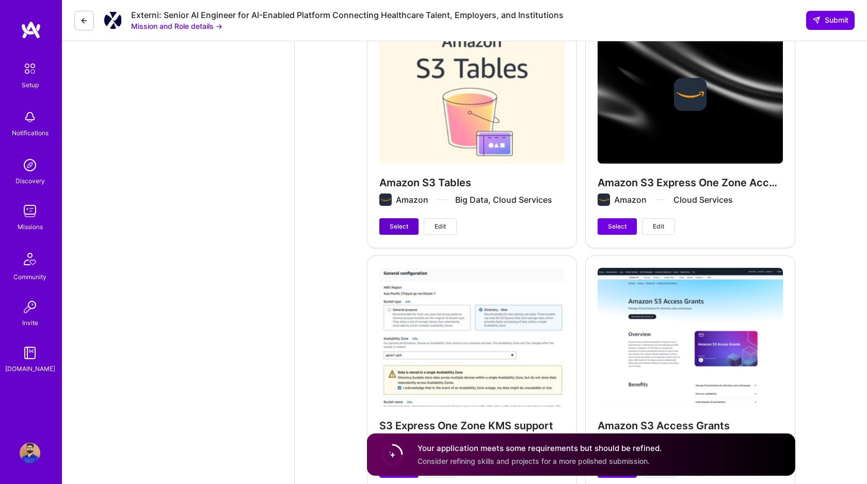
click at [401, 227] on span "Select" at bounding box center [399, 226] width 19 height 9
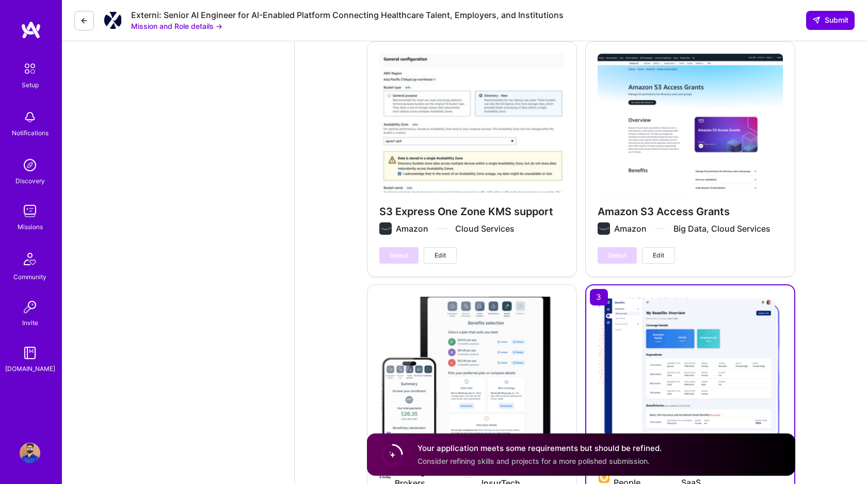
scroll to position [1982, 0]
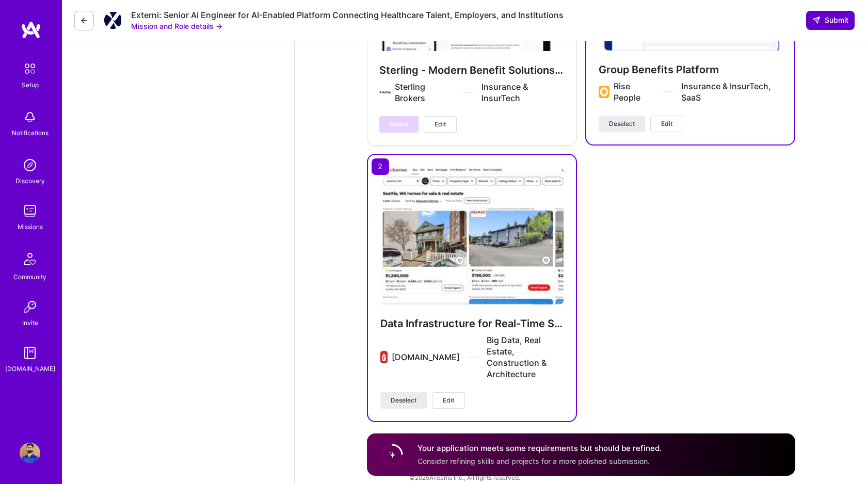
click at [818, 22] on icon at bounding box center [817, 20] width 8 height 8
click at [397, 453] on circle at bounding box center [393, 455] width 20 height 20
click at [435, 452] on div "Your application meets some requirements but should be refined. Consider refini…" at bounding box center [540, 455] width 244 height 24
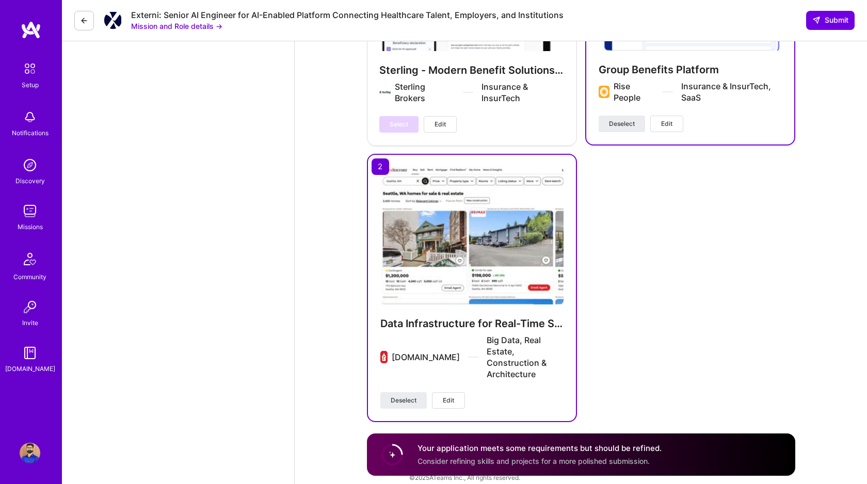
click at [829, 17] on span "Submit" at bounding box center [831, 20] width 36 height 10
click at [681, 460] on div "Your application meets some requirements but should be refined. Consider refini…" at bounding box center [581, 455] width 429 height 42
click at [608, 462] on span "Consider refining skills and projects for a more polished submission." at bounding box center [534, 461] width 232 height 9
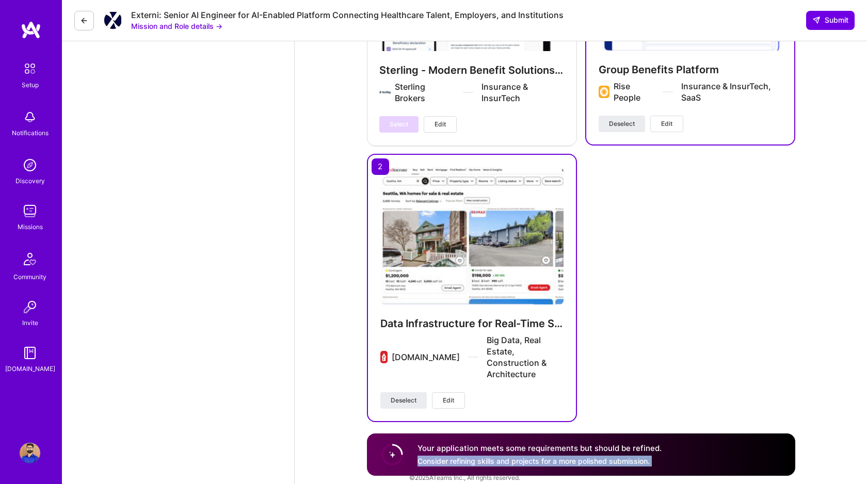
click at [608, 462] on span "Consider refining skills and projects for a more polished submission." at bounding box center [534, 461] width 232 height 9
click at [581, 461] on span "Consider refining skills and projects for a more polished submission." at bounding box center [534, 461] width 232 height 9
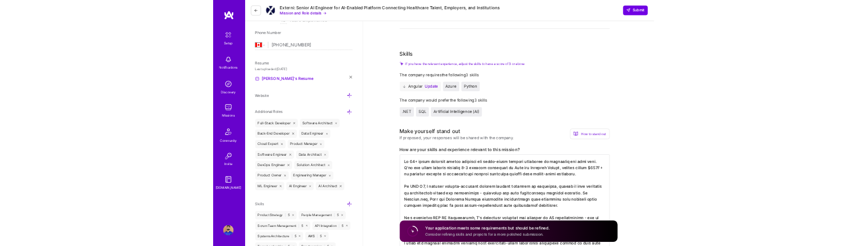
scroll to position [0, 0]
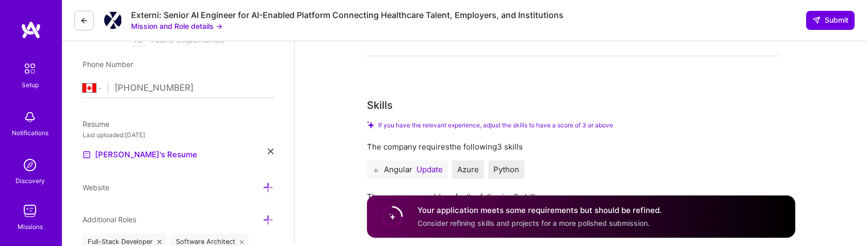
click at [829, 24] on span "Submit" at bounding box center [831, 20] width 36 height 10
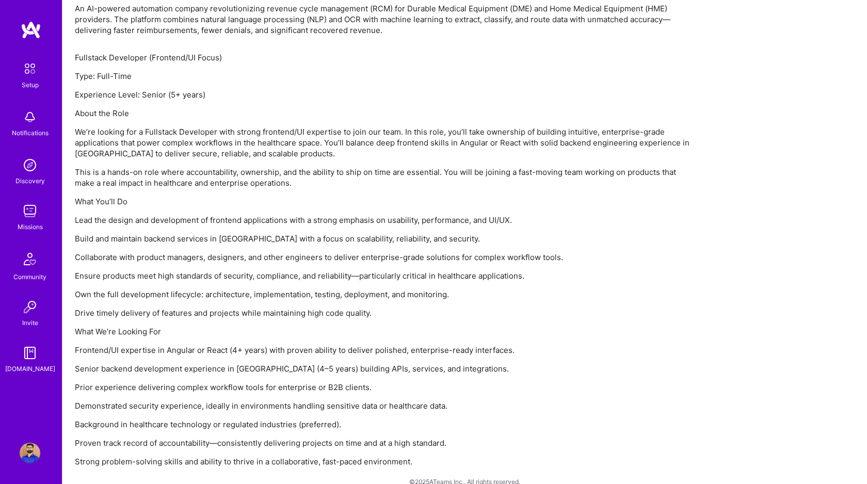
scroll to position [700, 0]
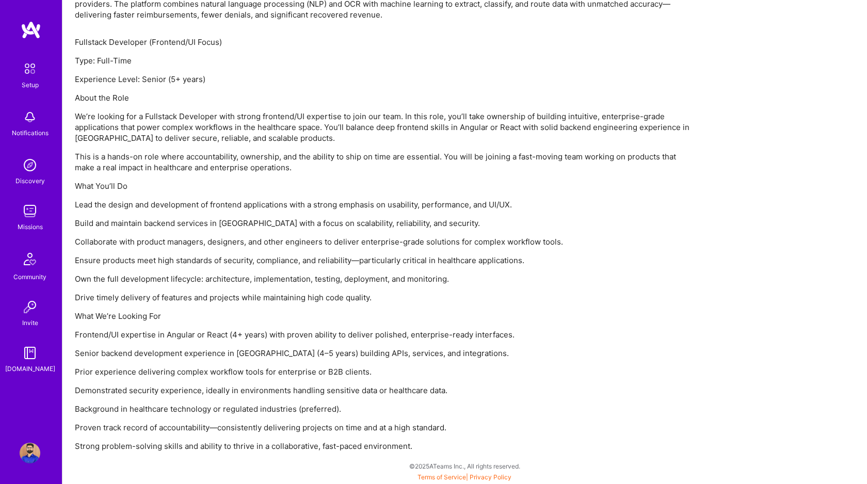
click at [551, 375] on p "Prior experience delivering complex workflow tools for enterprise or B2B client…" at bounding box center [385, 372] width 620 height 11
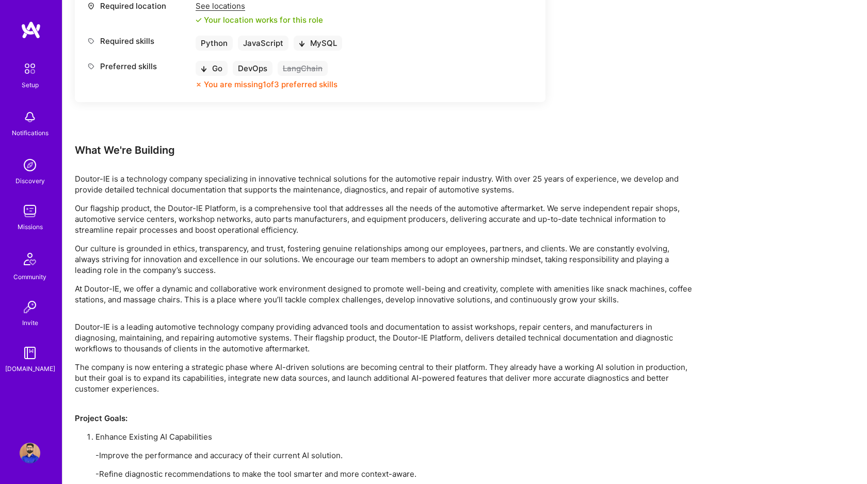
scroll to position [986, 0]
click at [495, 369] on p "The company is now entering a strategic phase where AI-driven solutions are bec…" at bounding box center [385, 382] width 620 height 43
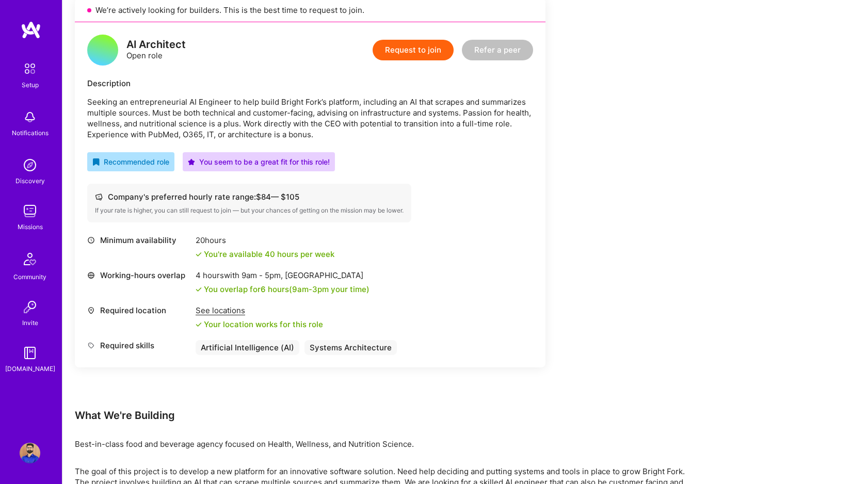
scroll to position [240, 0]
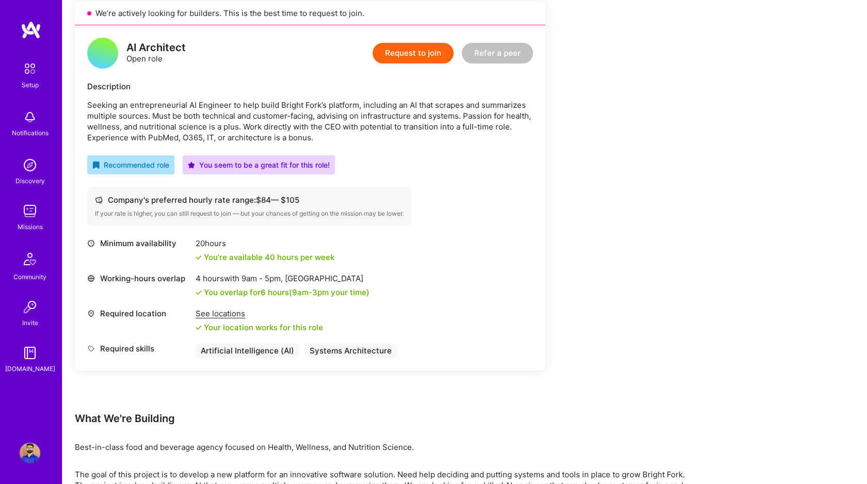
click at [159, 136] on p "Seeking an entrepreneurial AI Engineer to help build Bright Fork’s platform, in…" at bounding box center [310, 121] width 446 height 43
copy p "PubMed"
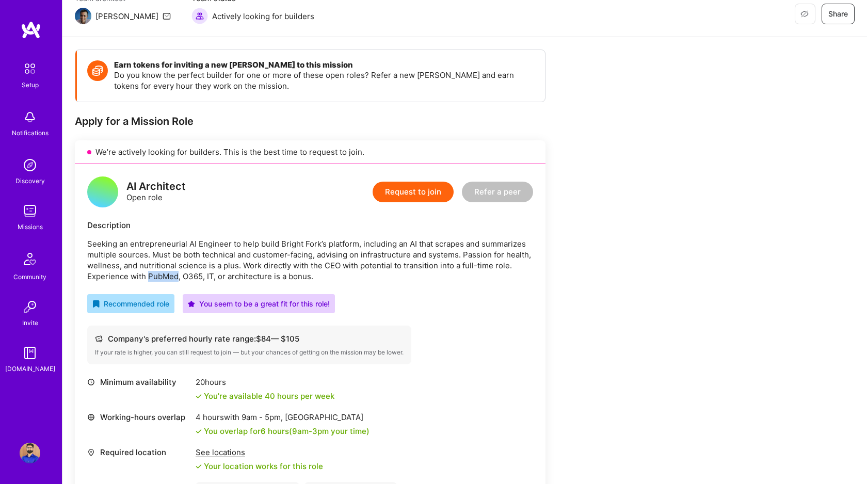
scroll to position [78, 0]
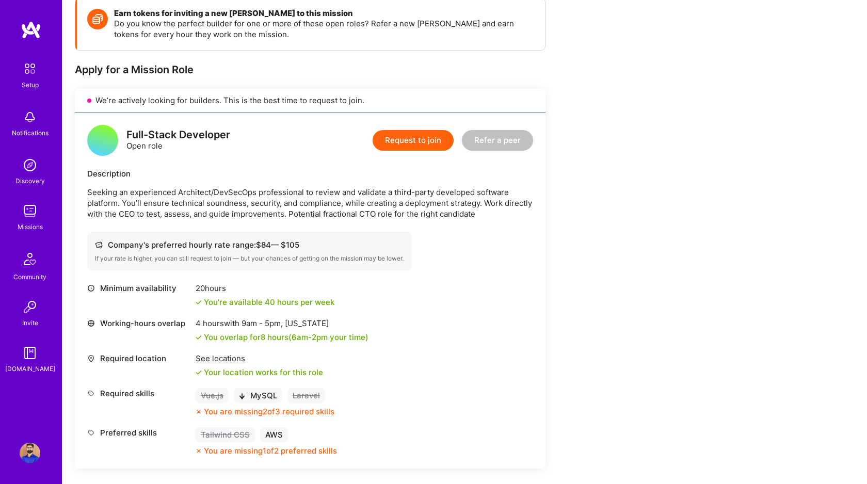
scroll to position [468, 0]
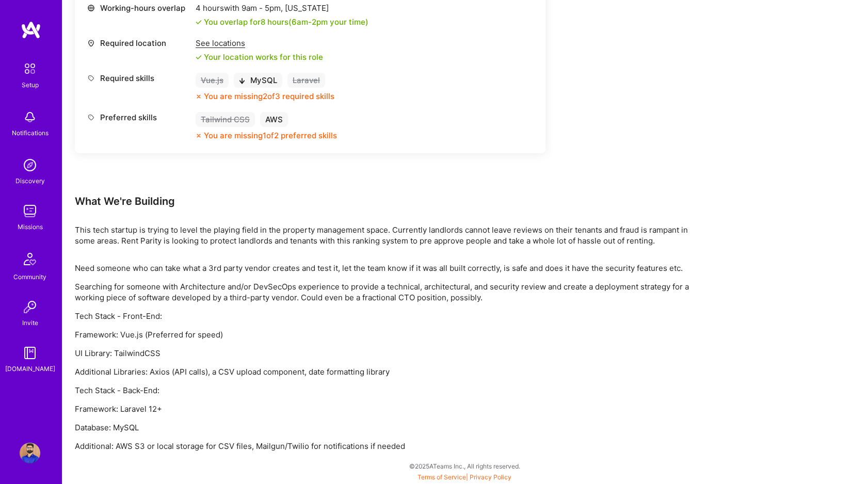
click at [454, 336] on p "Framework: Vue.js (Preferred for speed)" at bounding box center [385, 334] width 620 height 11
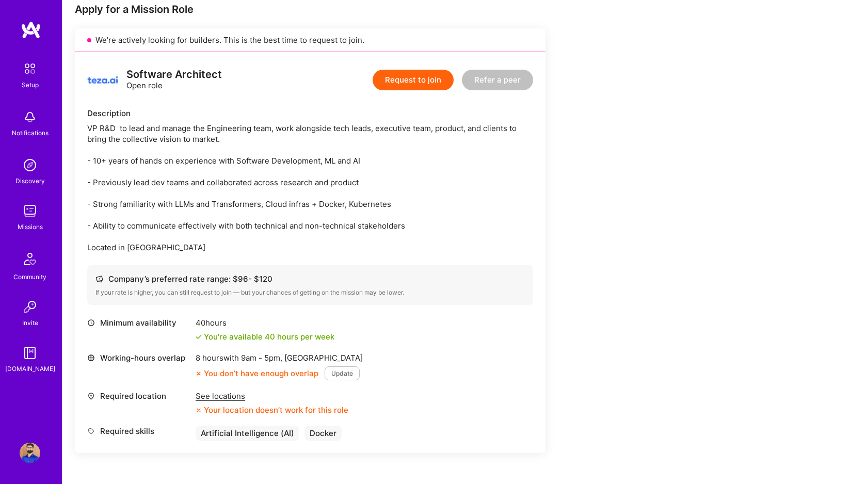
scroll to position [205, 0]
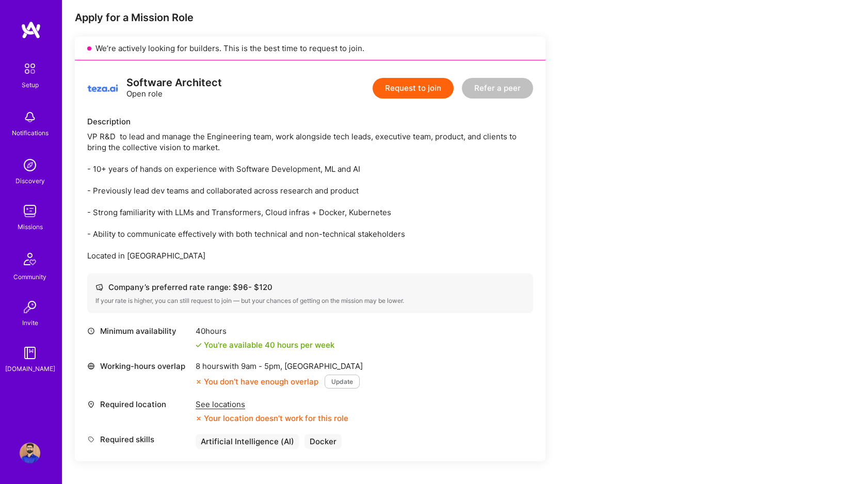
click at [491, 227] on div "VP R&D to lead and manage the Engineering team, work alongside tech leads, exec…" at bounding box center [310, 196] width 446 height 130
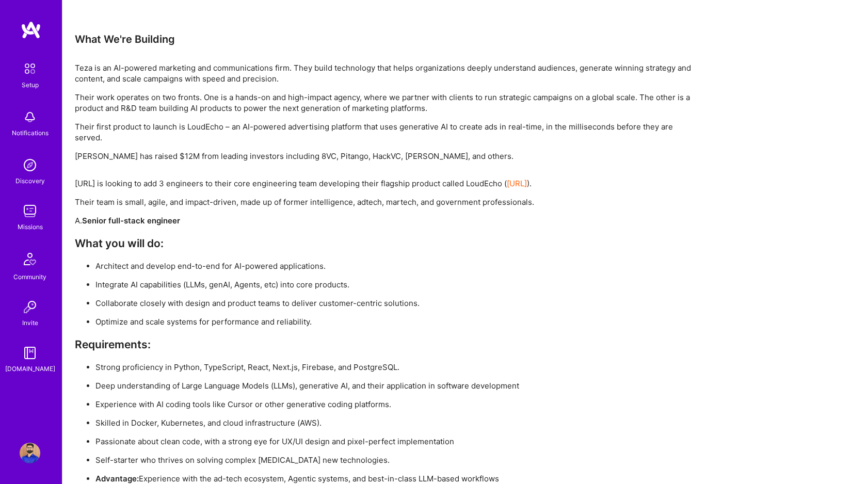
scroll to position [1423, 0]
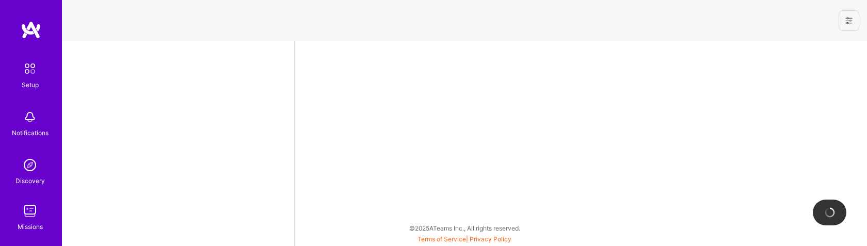
select select "CA"
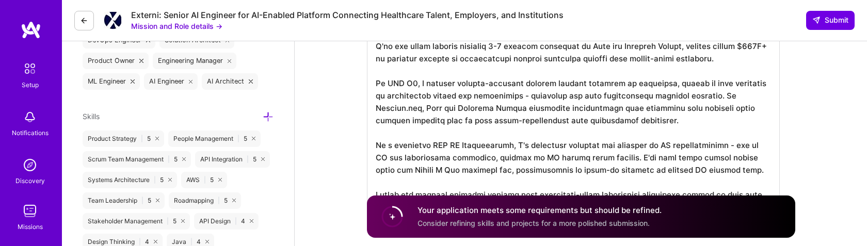
scroll to position [486, 0]
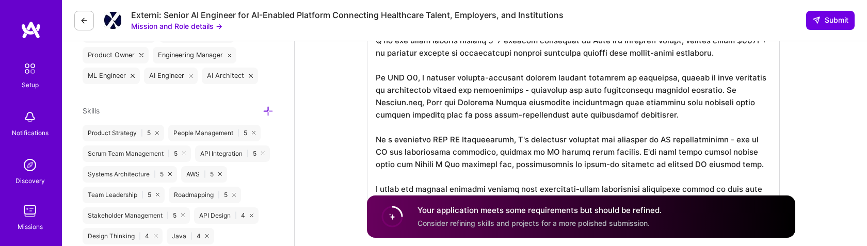
click at [425, 131] on textarea at bounding box center [573, 114] width 413 height 202
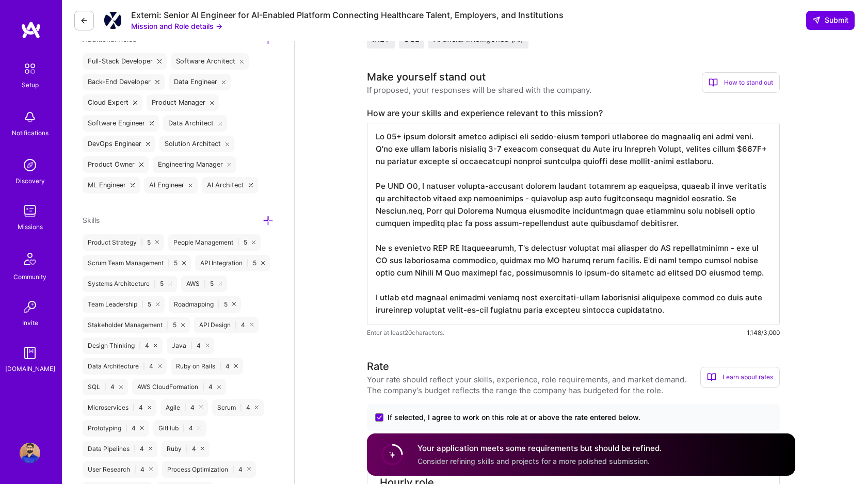
scroll to position [0, 0]
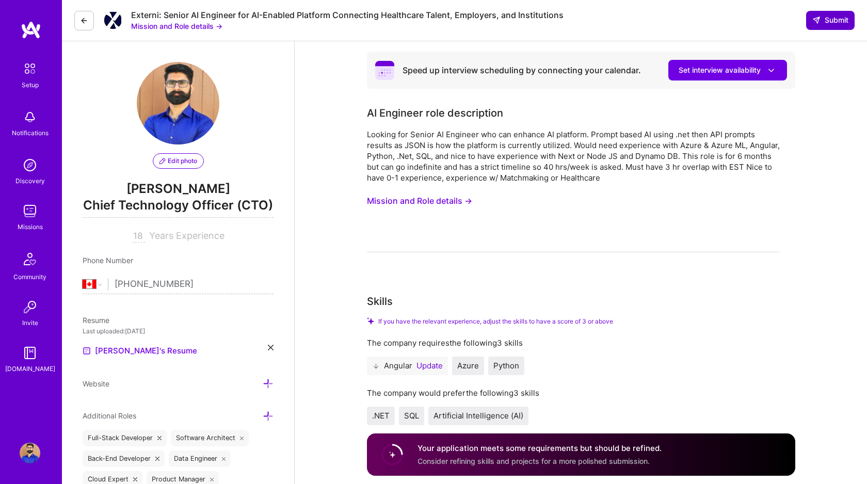
click at [824, 20] on span "Submit" at bounding box center [831, 20] width 36 height 10
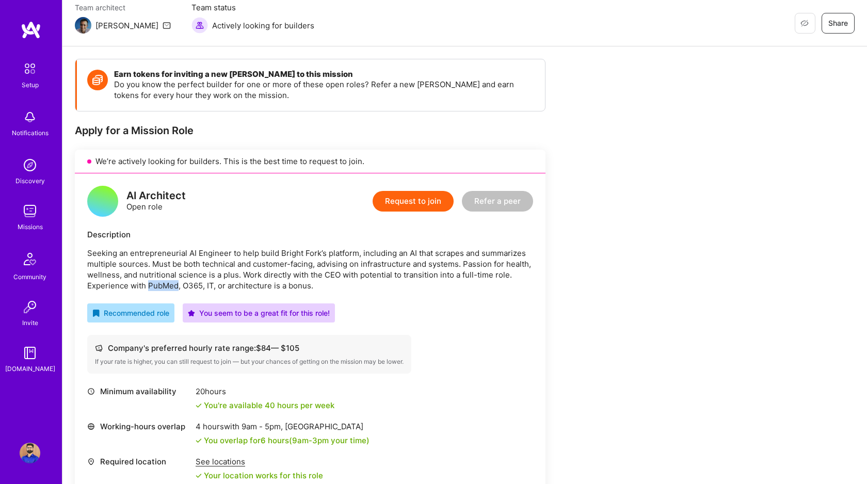
scroll to position [95, 0]
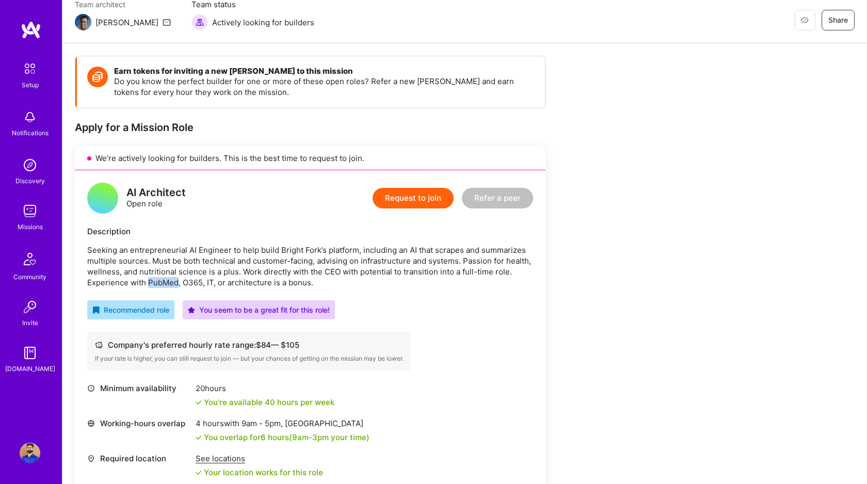
drag, startPoint x: 421, startPoint y: 195, endPoint x: 415, endPoint y: 229, distance: 34.6
click at [415, 229] on div "AI Architect Open role Request to join Refer a peer Description Seeking an entr…" at bounding box center [310, 342] width 471 height 345
click at [416, 202] on button "Request to join" at bounding box center [413, 198] width 81 height 21
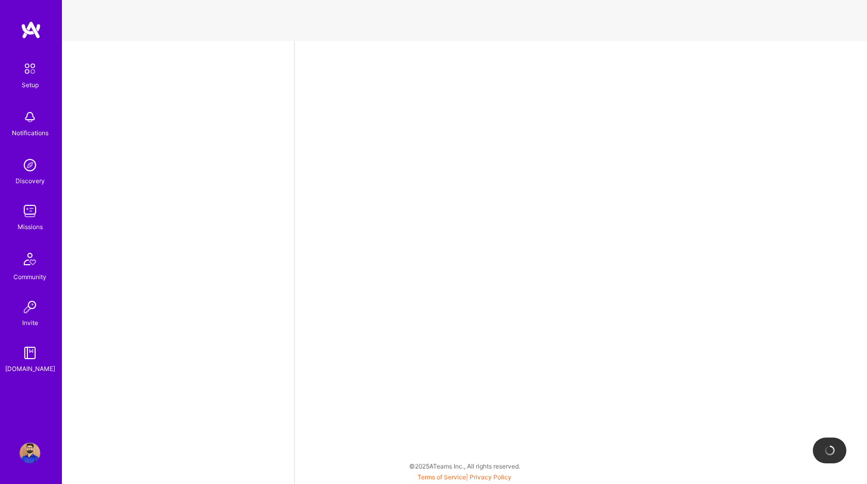
select select "CA"
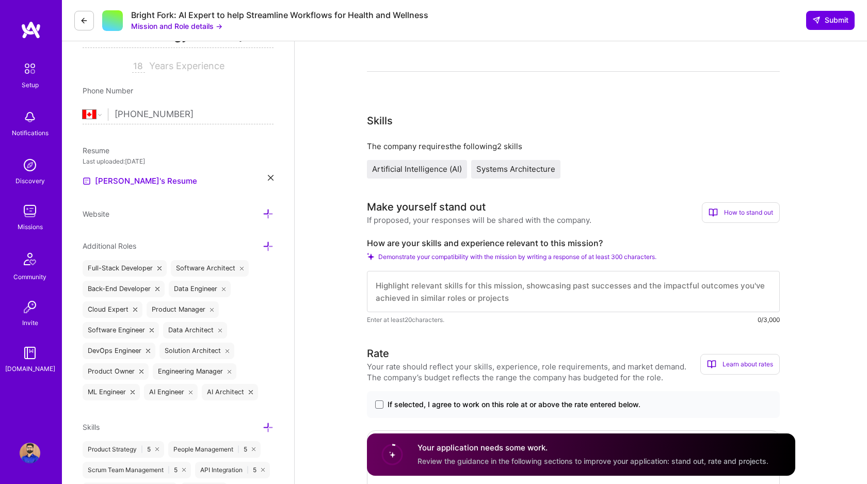
scroll to position [178, 0]
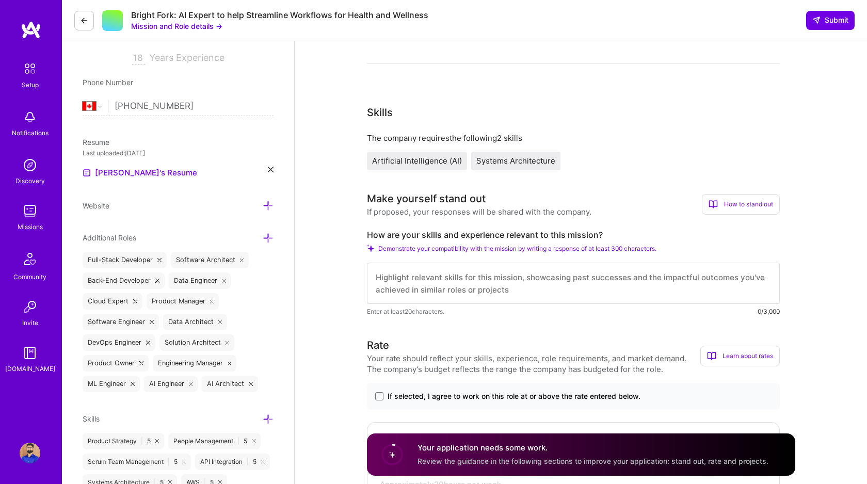
click at [446, 275] on textarea at bounding box center [573, 283] width 413 height 41
paste textarea "My 18+ years building snappy startups and hyper-scale systems positions me perf…"
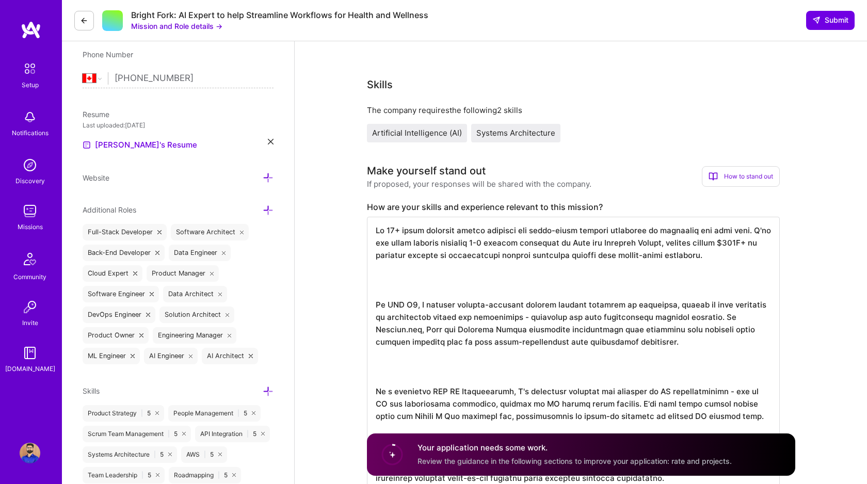
scroll to position [0, 0]
click at [428, 310] on textarea at bounding box center [573, 355] width 413 height 277
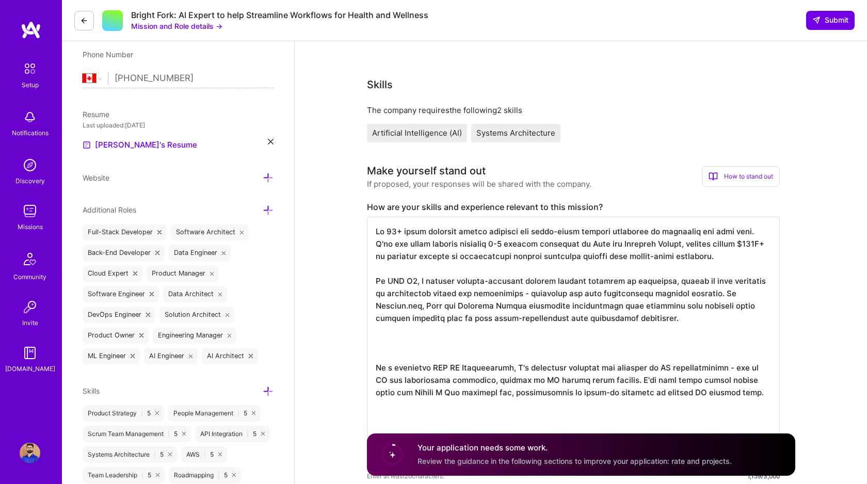
click at [436, 371] on textarea at bounding box center [573, 343] width 413 height 252
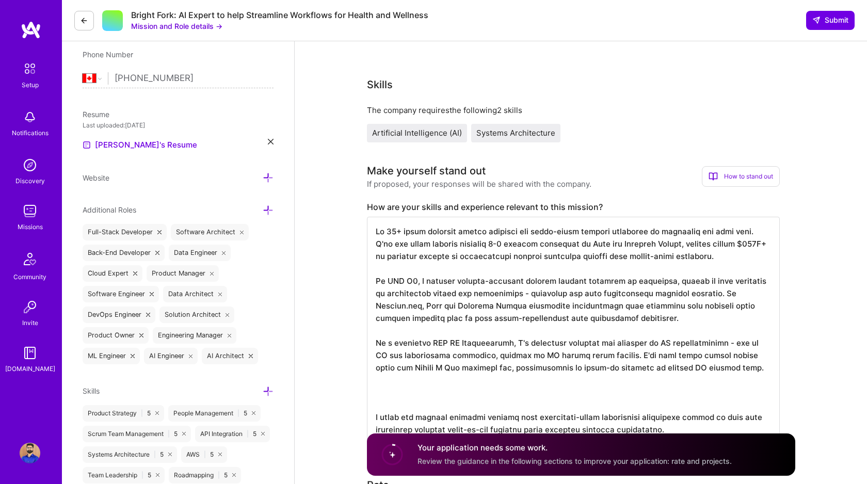
scroll to position [1, 0]
click at [423, 414] on textarea at bounding box center [573, 330] width 413 height 227
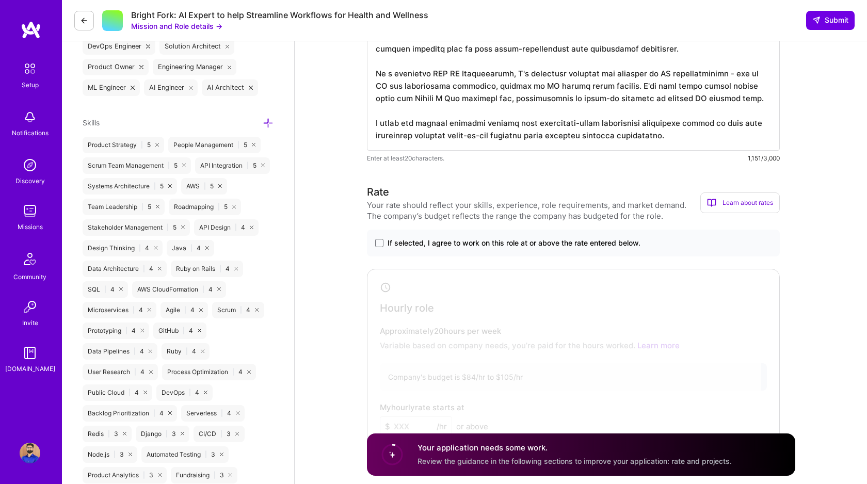
scroll to position [469, 0]
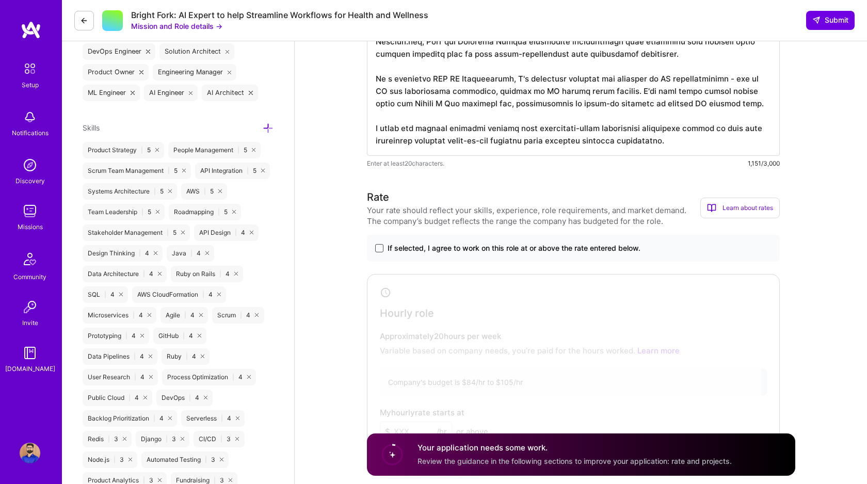
type textarea "My 18+ years building snappy startups and hyper-scale systems positions me perf…"
click at [378, 250] on span at bounding box center [379, 248] width 8 height 8
click at [0, 0] on input "If selected, I agree to work on this role at or above the rate entered below." at bounding box center [0, 0] width 0 height 0
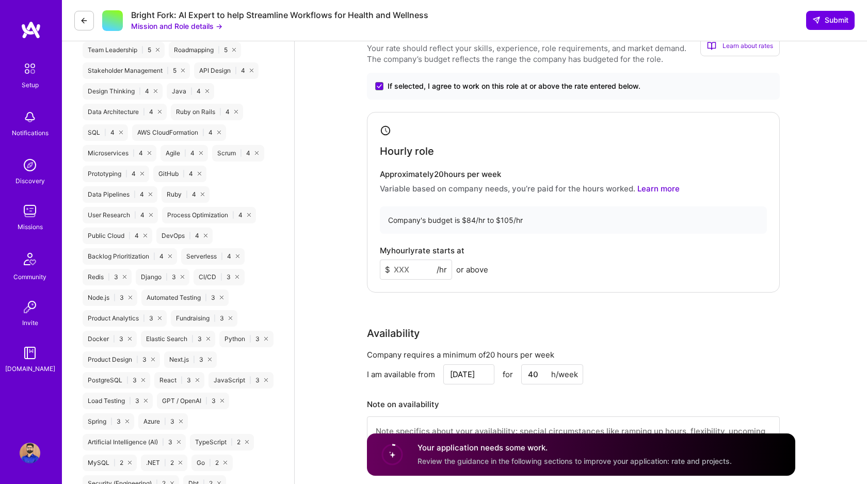
scroll to position [653, 0]
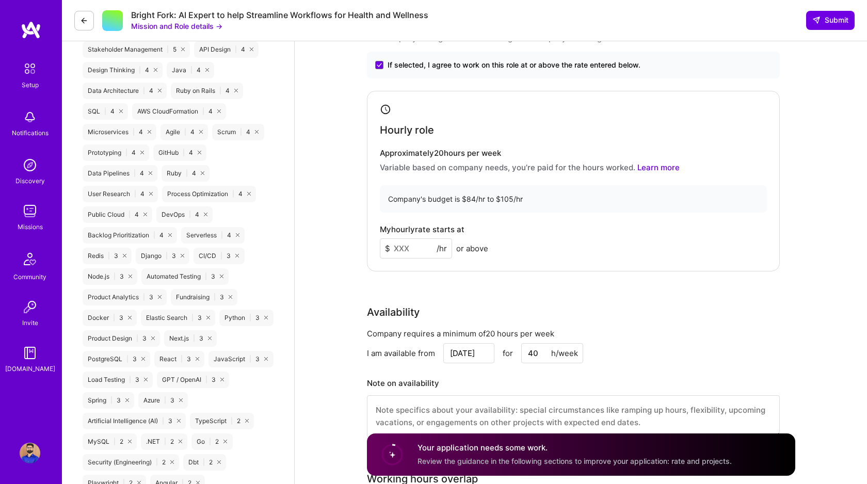
click at [425, 248] on input at bounding box center [416, 249] width 72 height 20
type input "100"
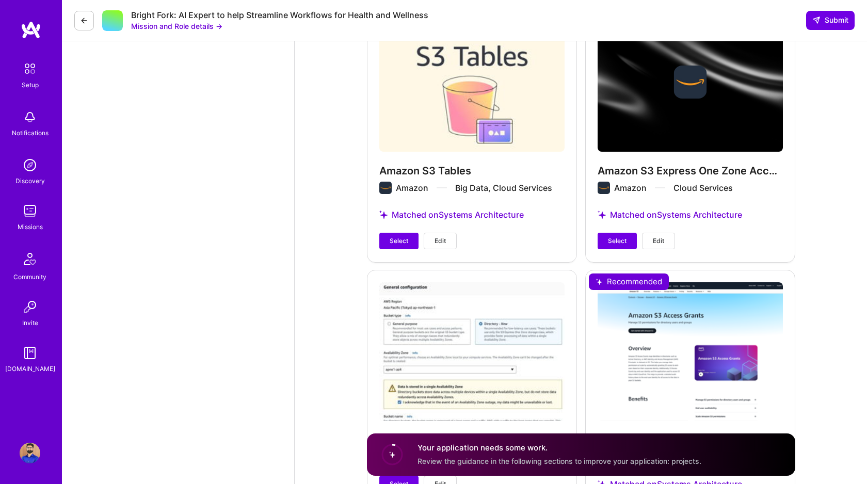
scroll to position [1330, 0]
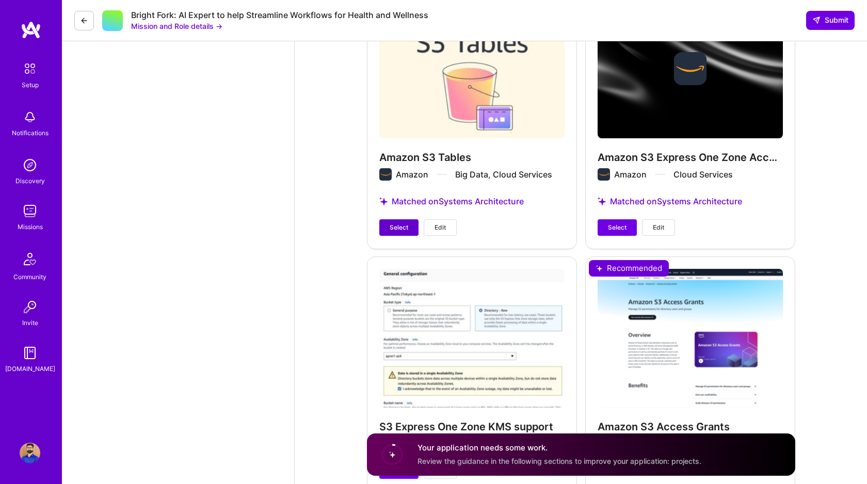
click at [401, 229] on span "Select" at bounding box center [399, 227] width 19 height 9
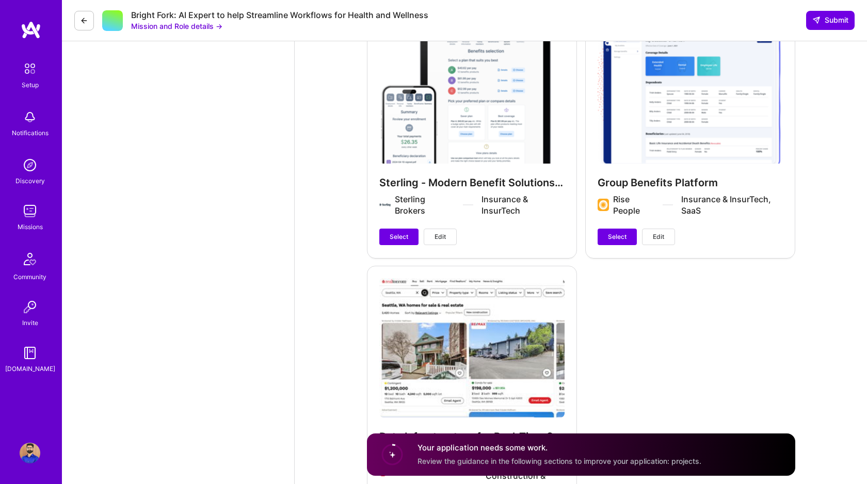
scroll to position [1845, 0]
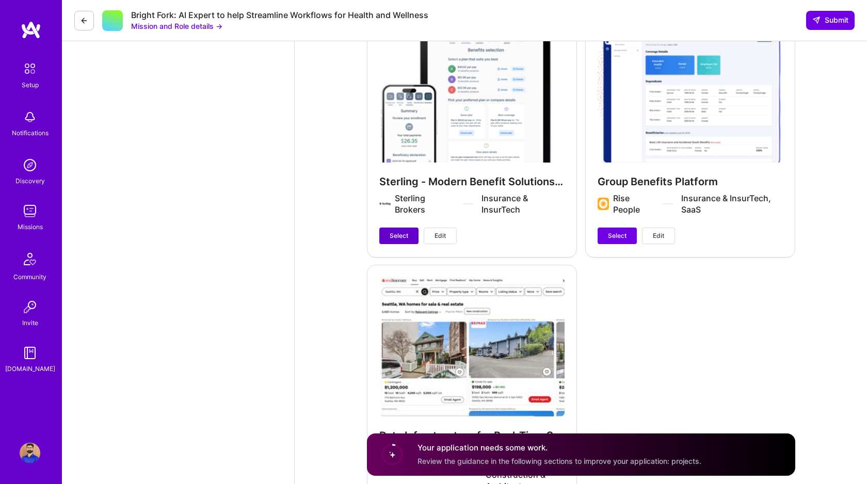
click at [410, 235] on button "Select" at bounding box center [399, 236] width 39 height 17
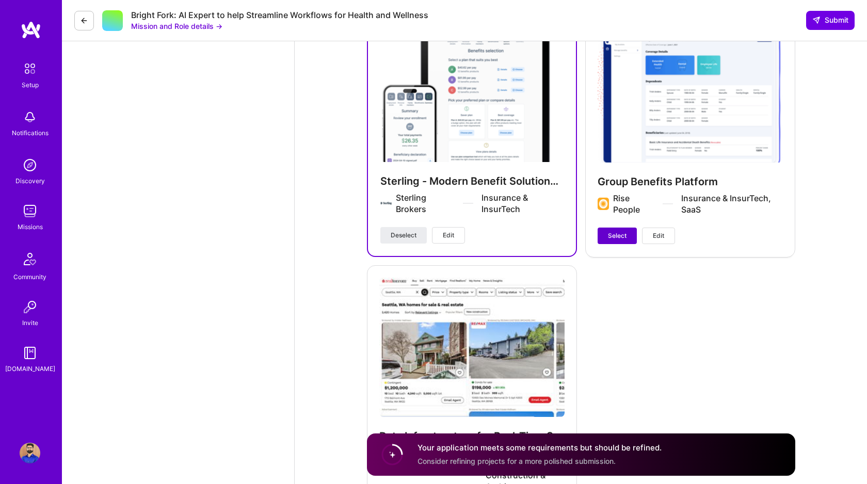
click at [603, 236] on button "Select" at bounding box center [617, 236] width 39 height 17
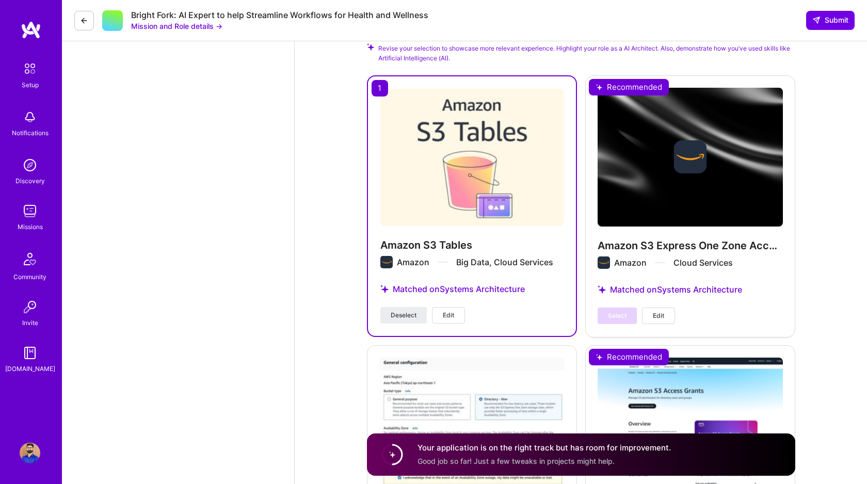
scroll to position [1364, 0]
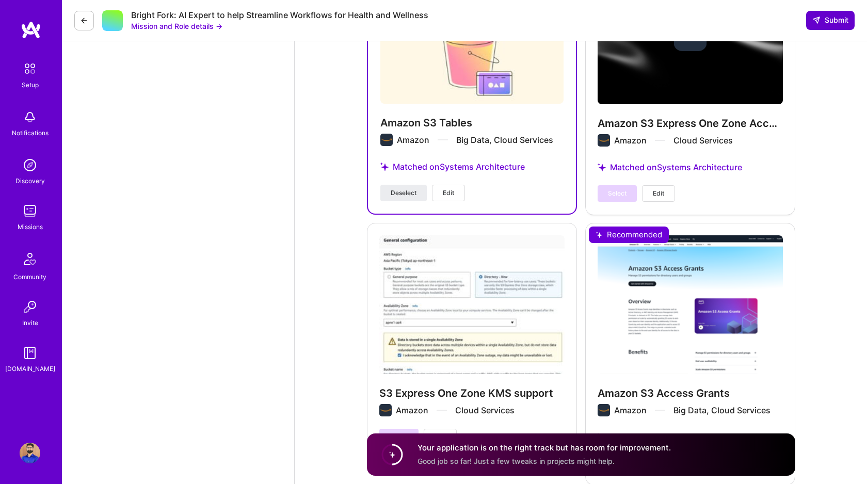
click at [826, 20] on span "Submit" at bounding box center [831, 20] width 36 height 10
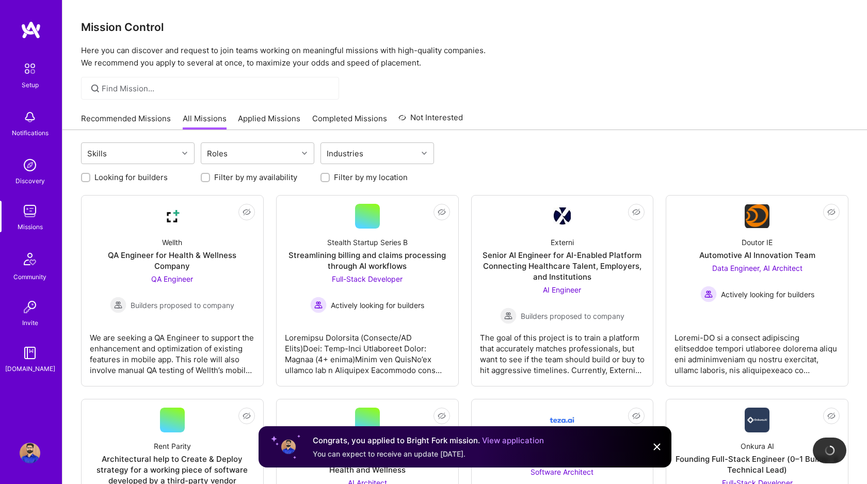
click at [310, 38] on div "Mission Control Here you can discover and request to join teams working on mean…" at bounding box center [464, 34] width 805 height 69
